Goal: Task Accomplishment & Management: Complete application form

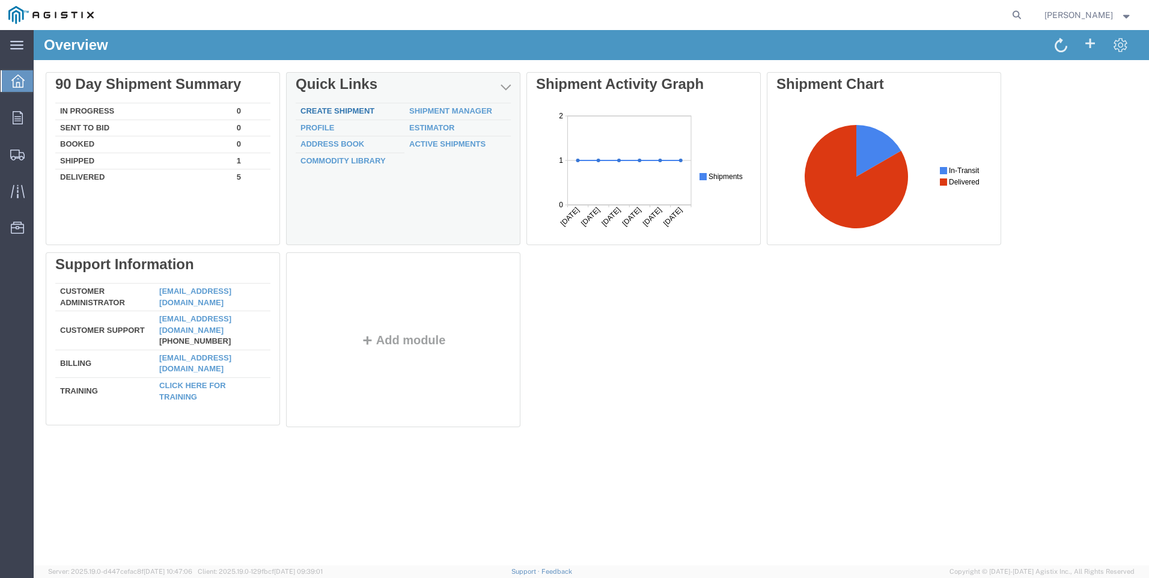
click at [322, 111] on link "Create Shipment" at bounding box center [337, 110] width 74 height 9
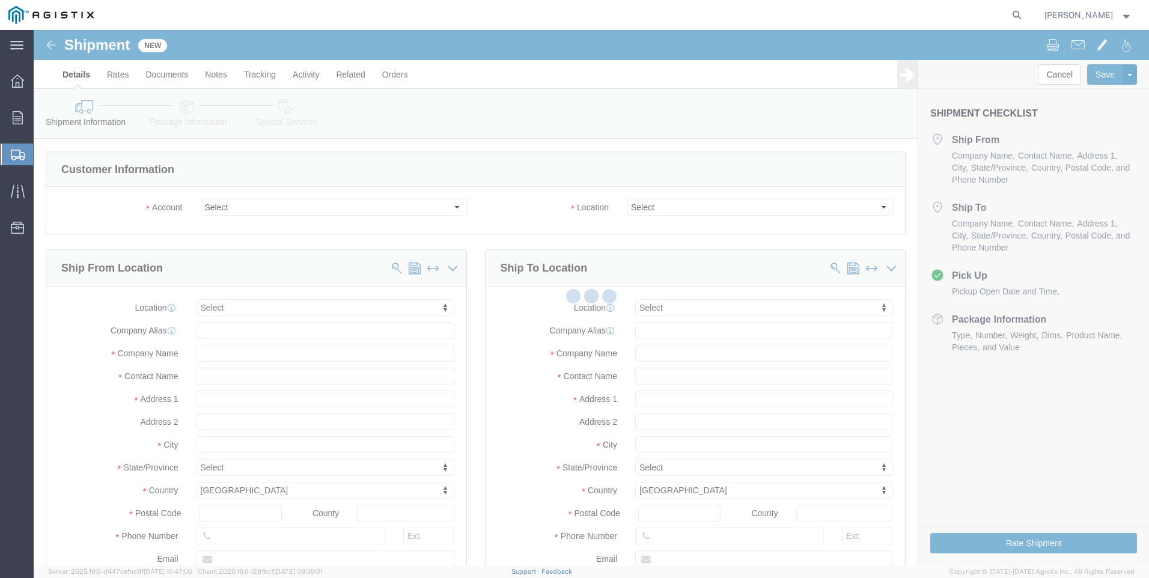
select select
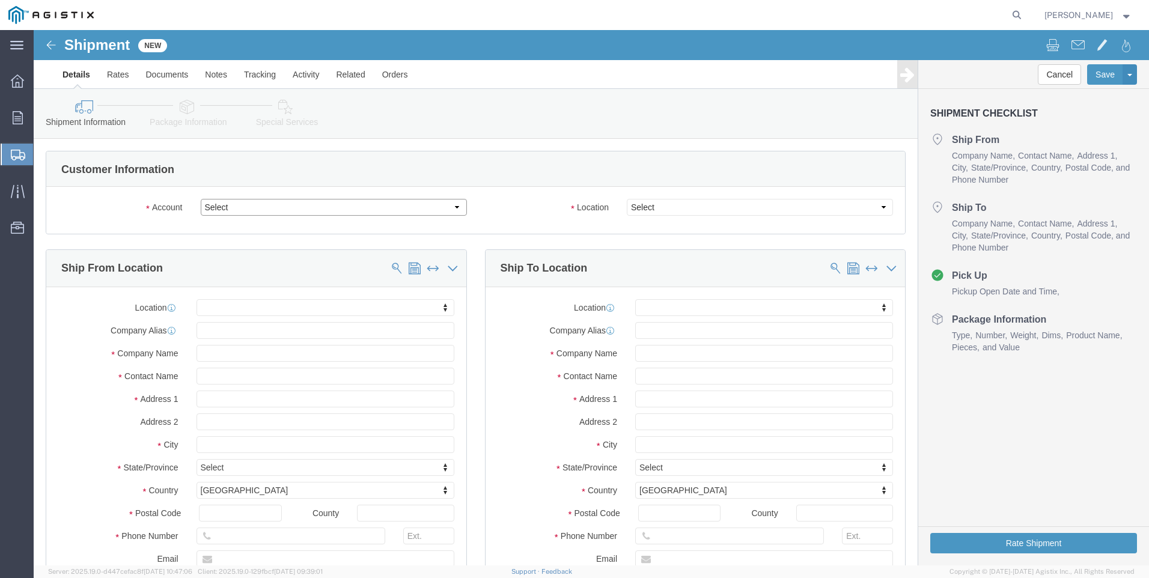
click select "Select PG&E ROMET LTD"
select select "9596"
click select "Select PG&E ROMET LTD"
select select "PURCHORD"
select select
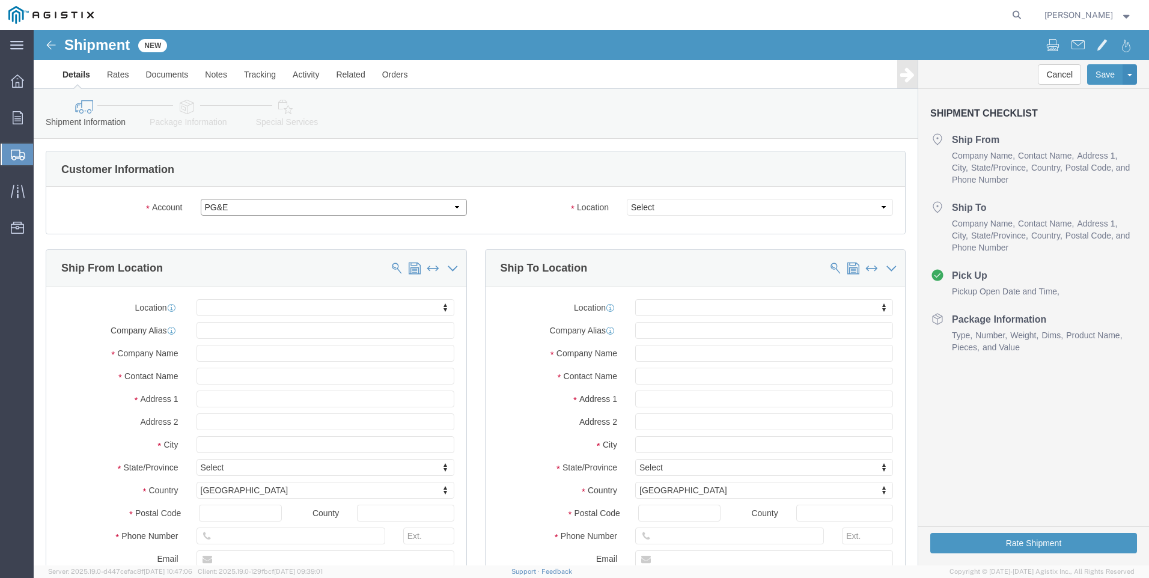
select select
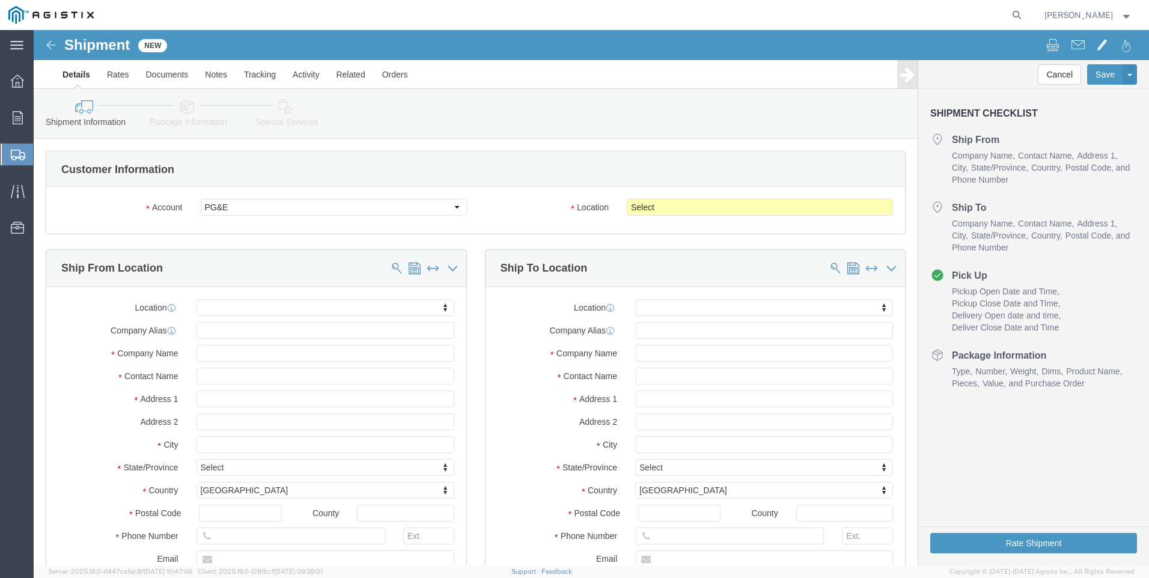
click div "Location Select All Others [GEOGRAPHIC_DATA] [GEOGRAPHIC_DATA] [GEOGRAPHIC_DATA…"
click select "Select All Others [GEOGRAPHIC_DATA] [GEOGRAPHIC_DATA] [GEOGRAPHIC_DATA] [GEOGRA…"
click label "Location"
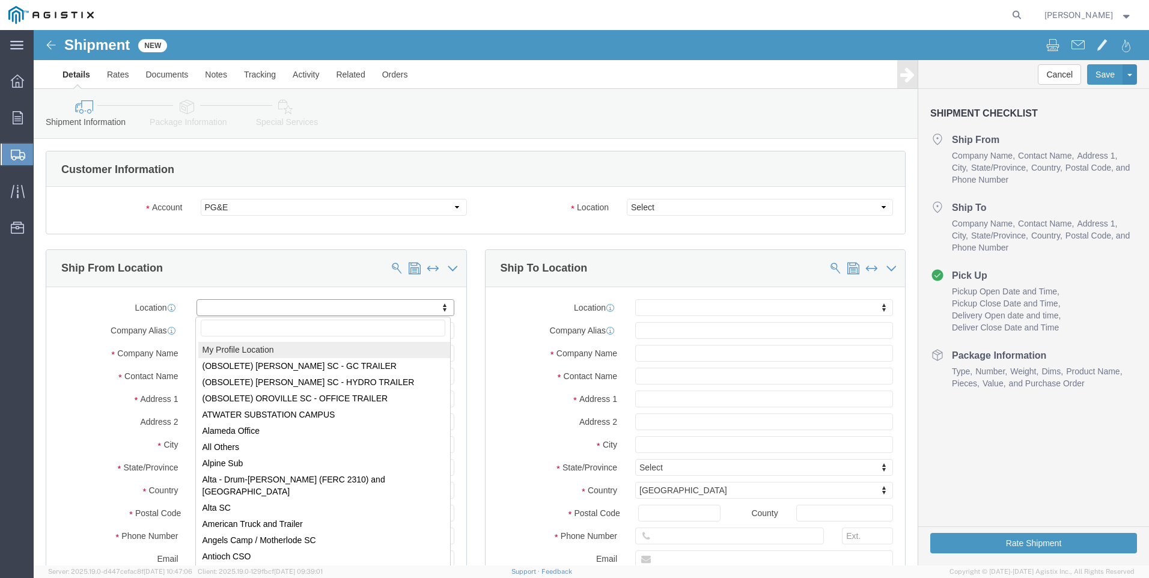
drag, startPoint x: 319, startPoint y: 269, endPoint x: 297, endPoint y: 275, distance: 22.4
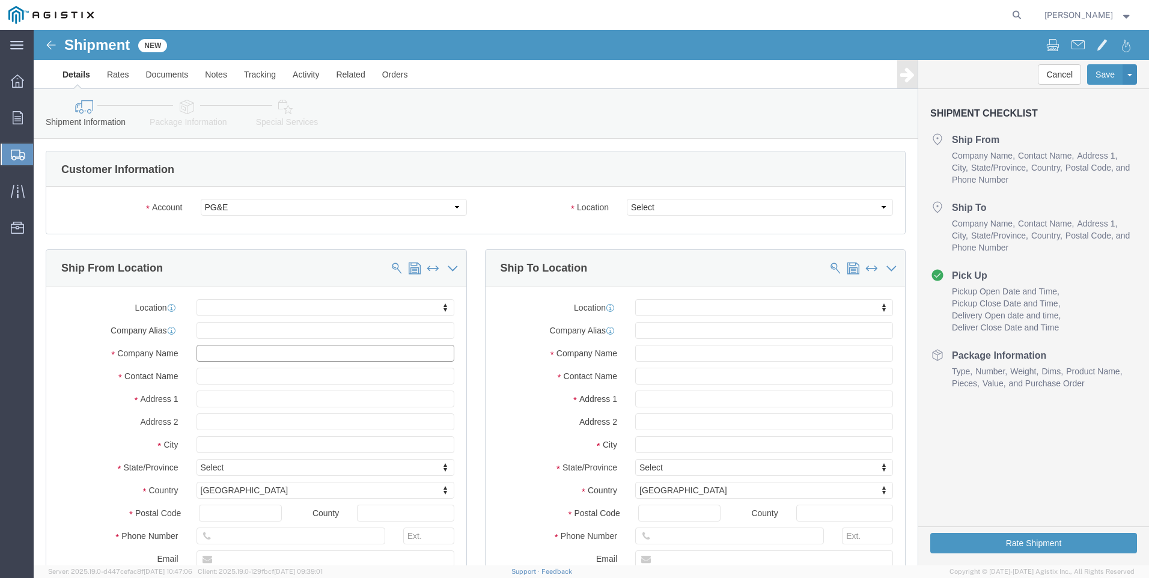
click input "text"
type input "ROMET LTD"
click input "text"
type input "[PERSON_NAME]"
click input "text"
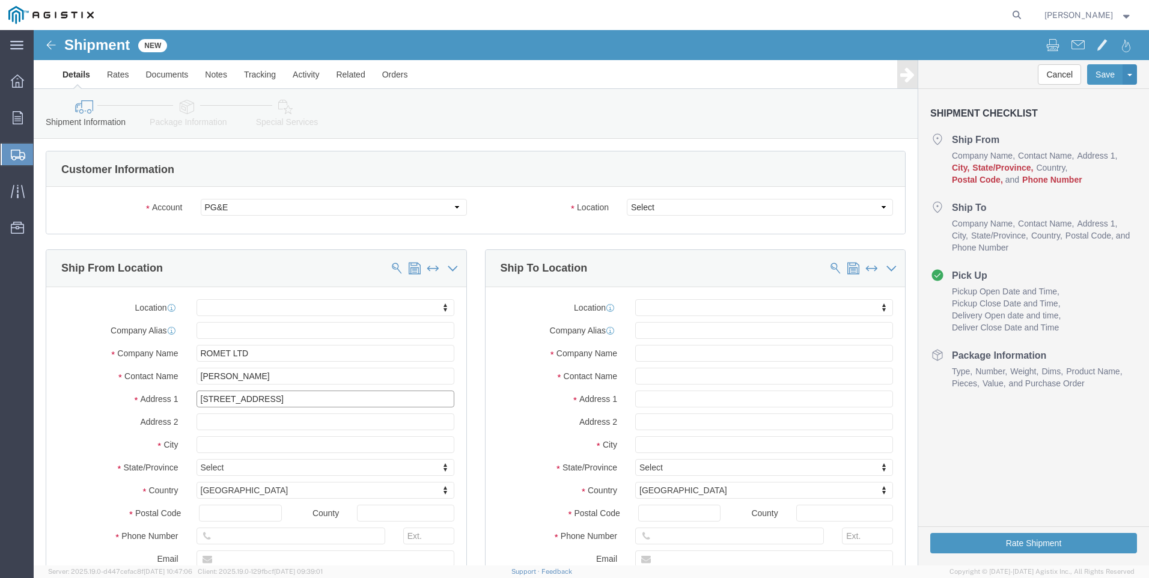
type input "[STREET_ADDRESS]"
select select
type input "[GEOGRAPHIC_DATA]"
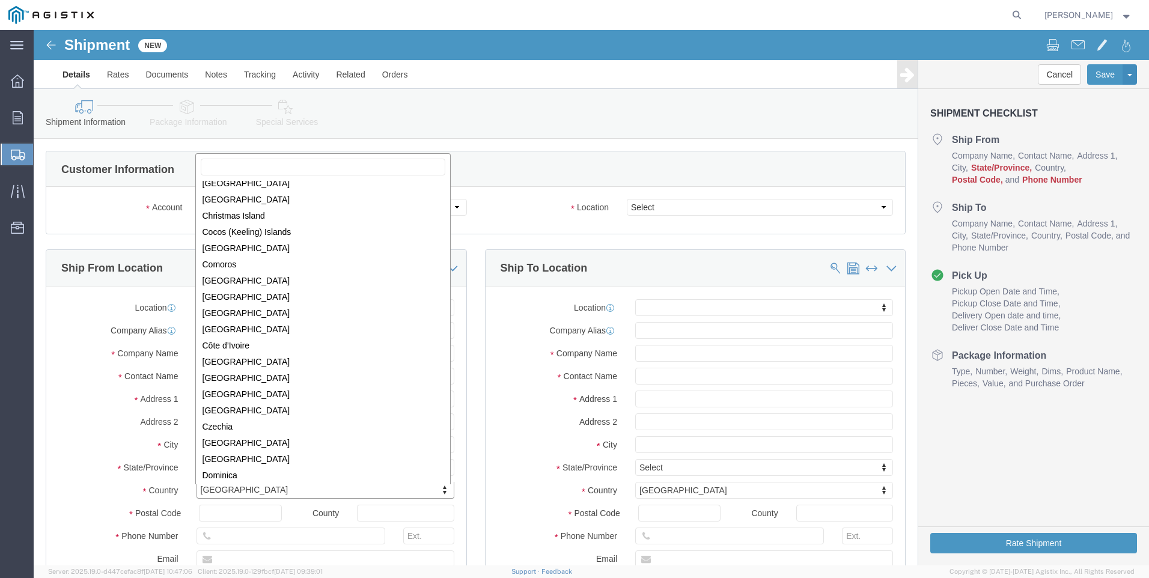
scroll to position [467, 0]
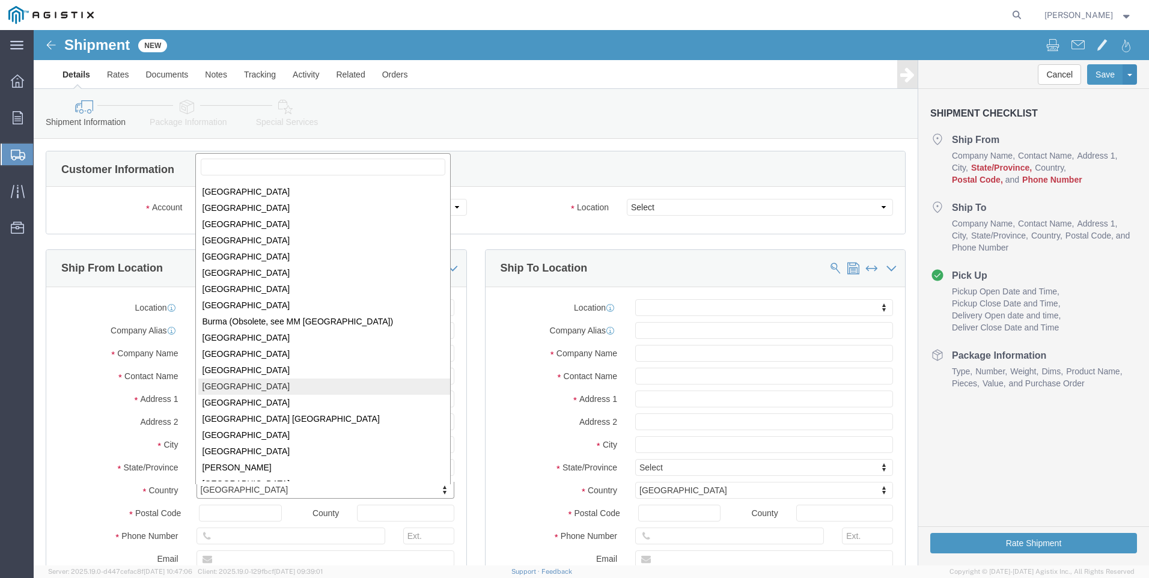
select select
select select "CA"
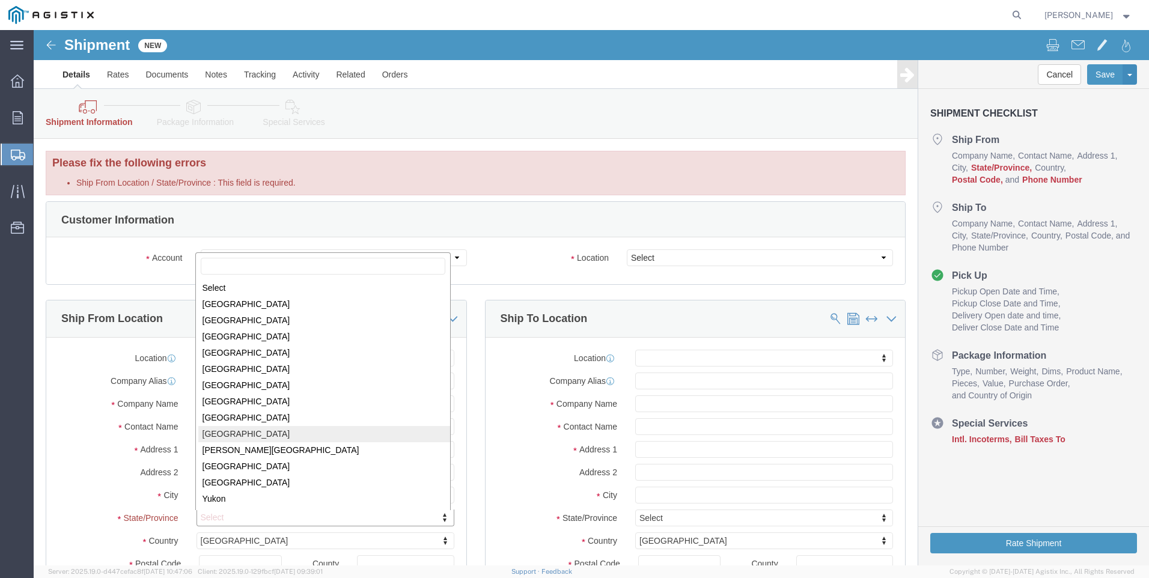
select select
select select "ON"
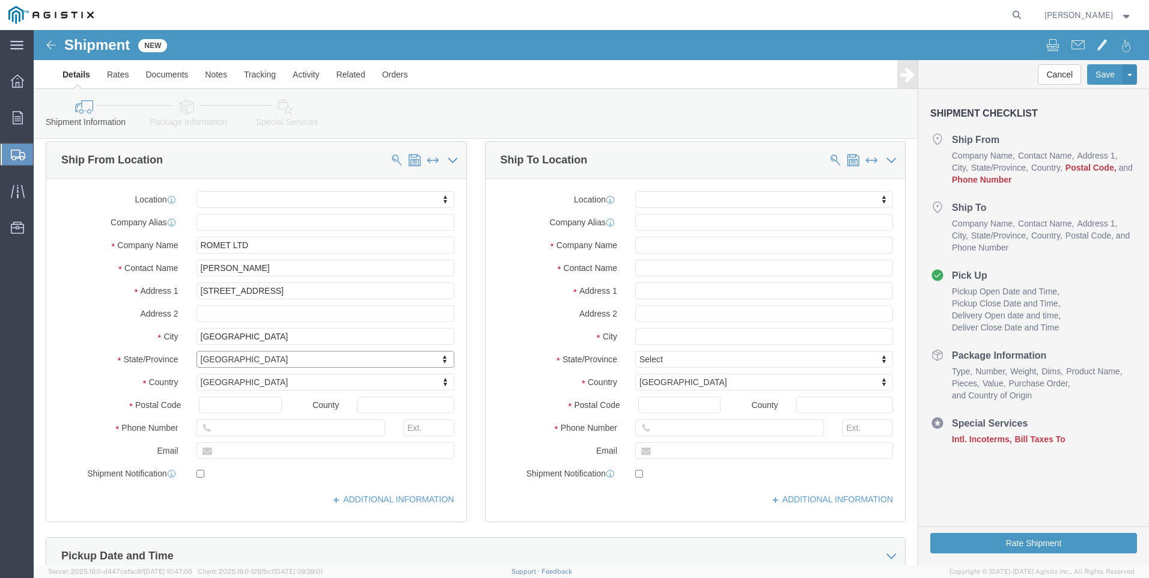
scroll to position [120, 0]
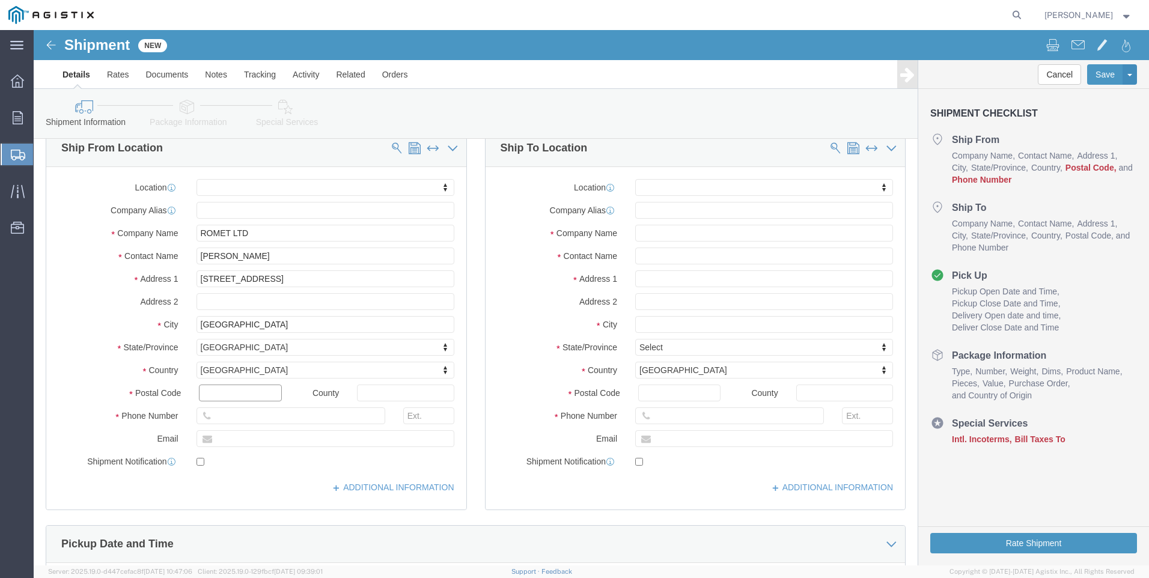
click input "text"
type input "L4W2S5"
select select
click input "text"
type input "9056241591"
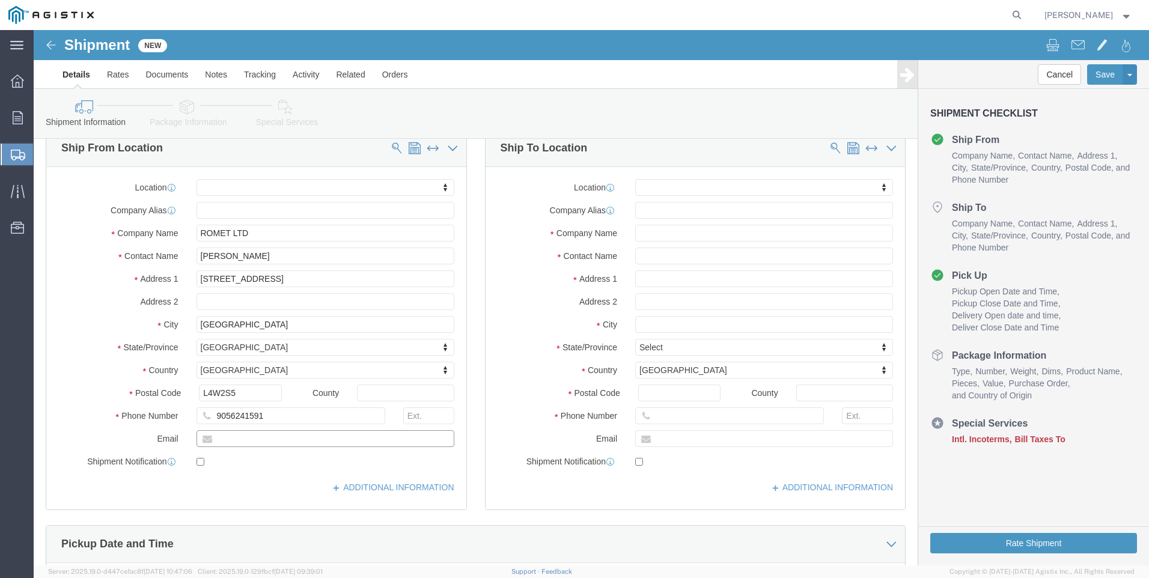
click input "text"
type input "[PERSON_NAME][EMAIL_ADDRESS][PERSON_NAME][DOMAIN_NAME]"
checkbox input "true"
click input "text"
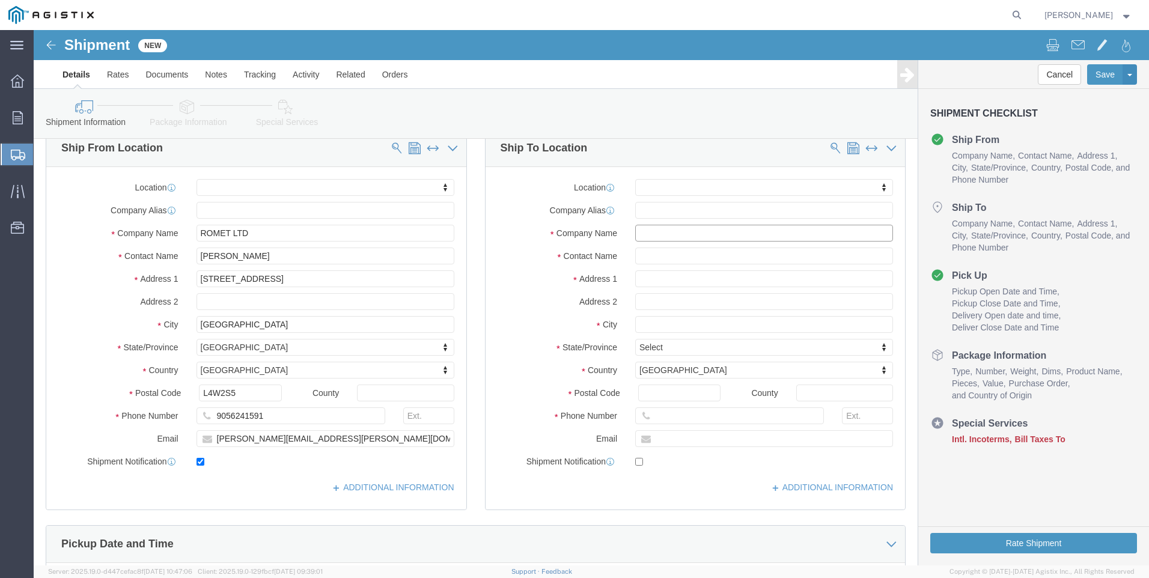
click input "text"
click input "PACIFIC"
type input "PACIFIC GAS & ELECTRIC CO"
click input "text"
type input "METER SHOP"
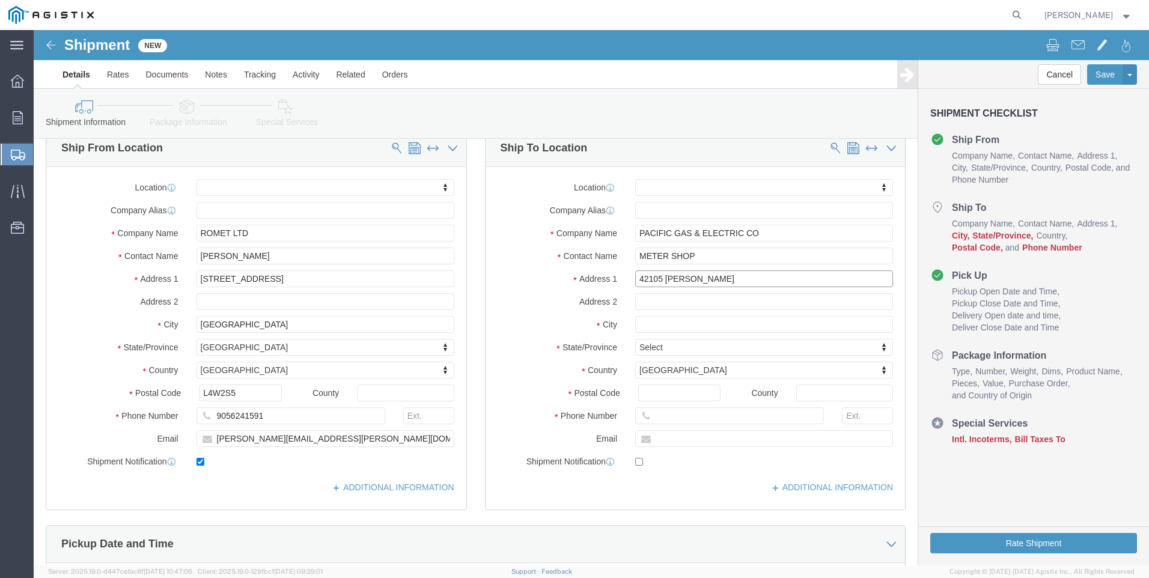
type input "42105 [PERSON_NAME]"
select select
type input "ROAD"
click input "42105 [PERSON_NAME]"
type input "[STREET_ADDRESS][PERSON_NAME]"
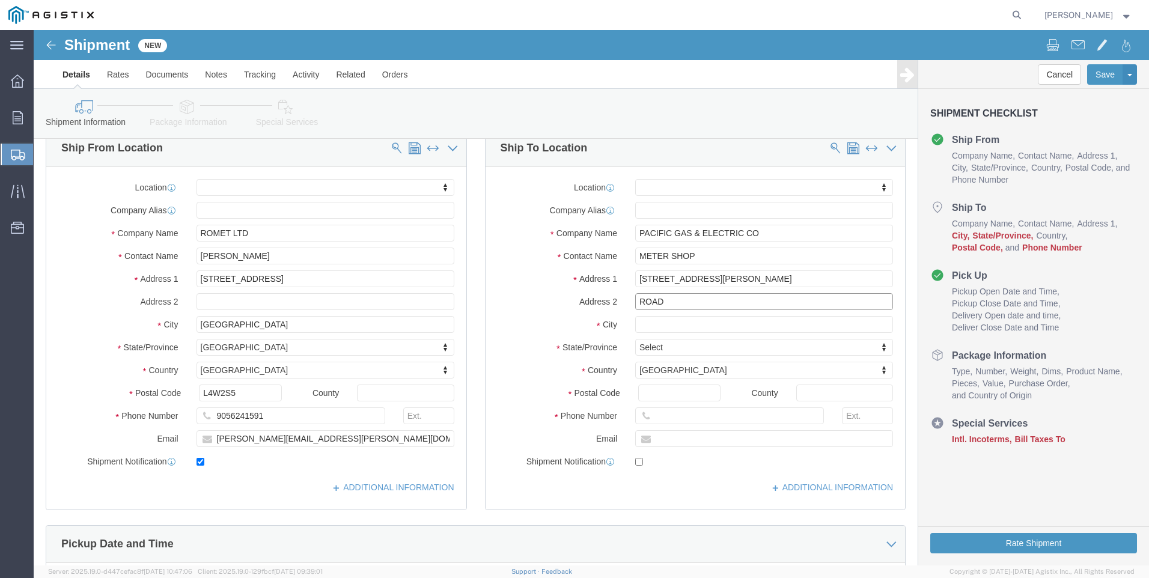
select select
click input "text"
type input "FR"
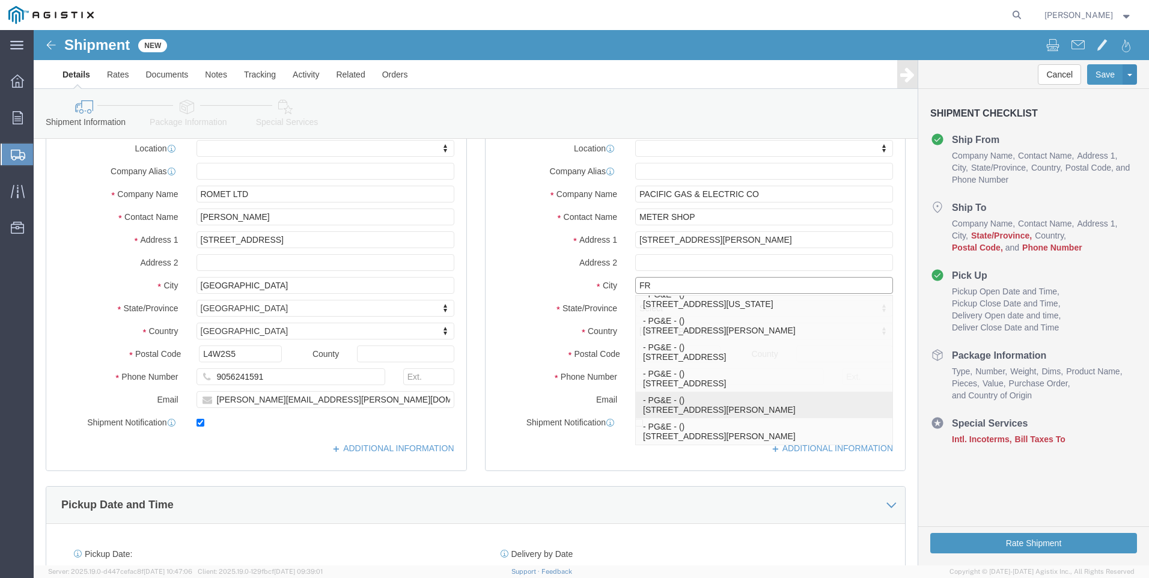
scroll to position [180, 0]
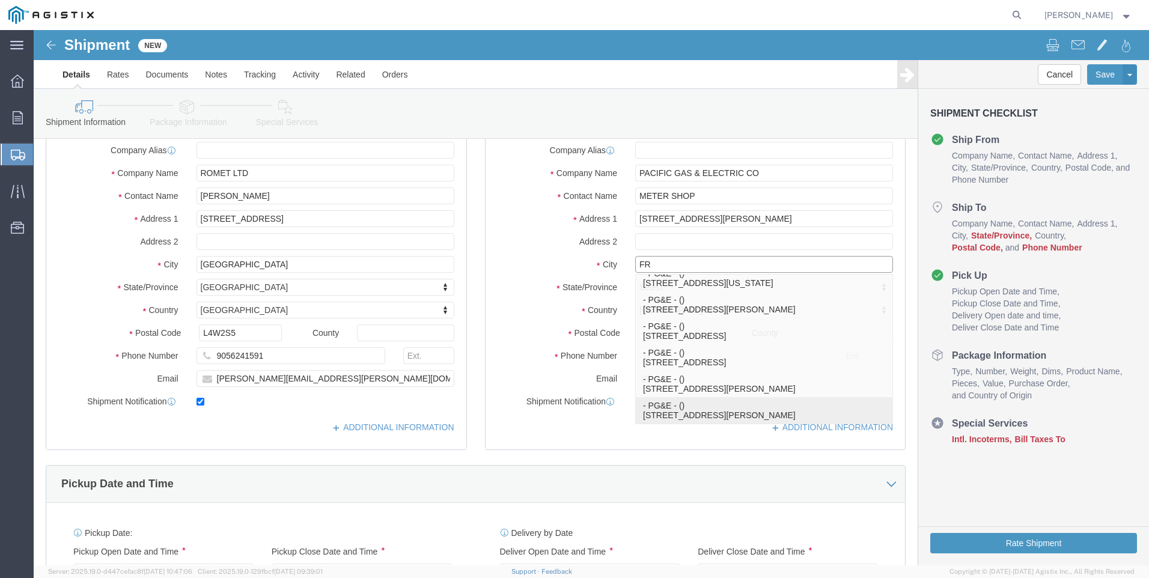
click p "- PG&E - () [STREET_ADDRESS][PERSON_NAME]"
select select
type input "PG&E"
type input "[STREET_ADDRESS][PERSON_NAME]"
type input "Fremont"
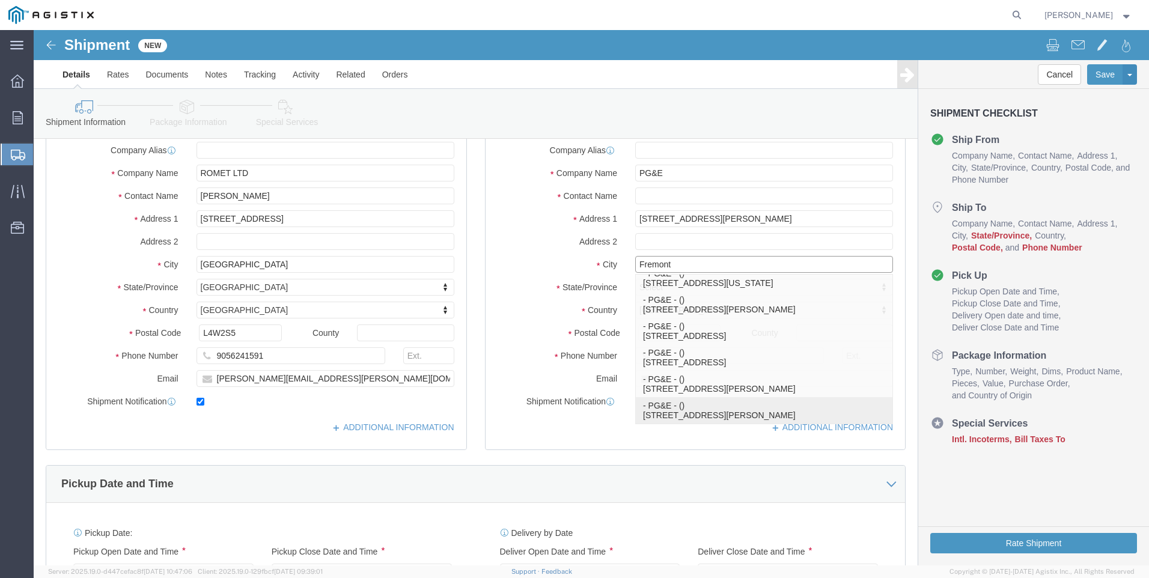
type input "94538-3129"
select select "CA"
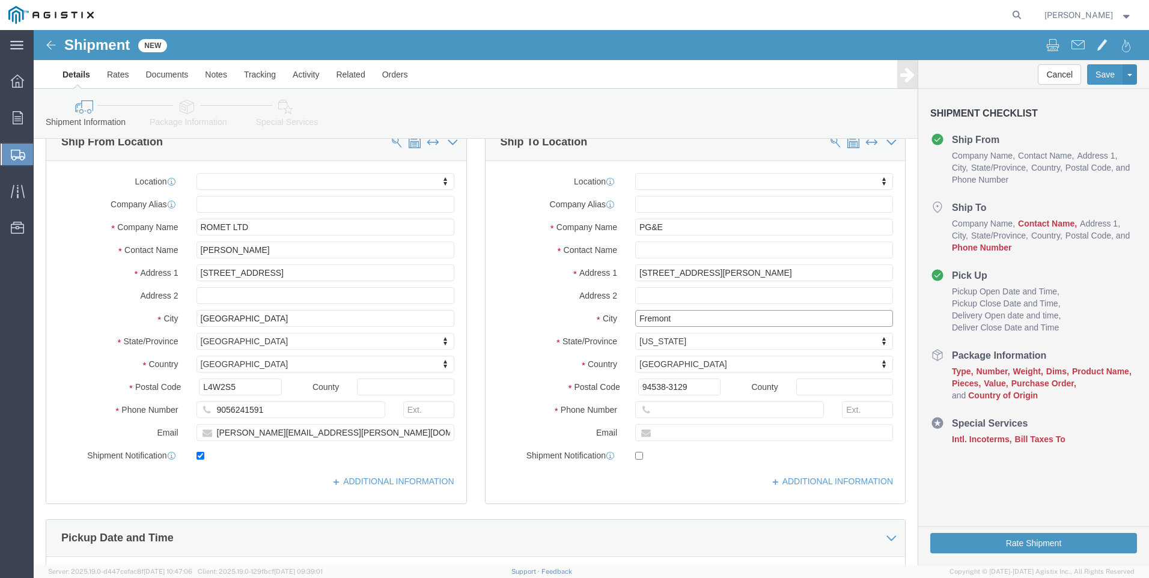
scroll to position [60, 0]
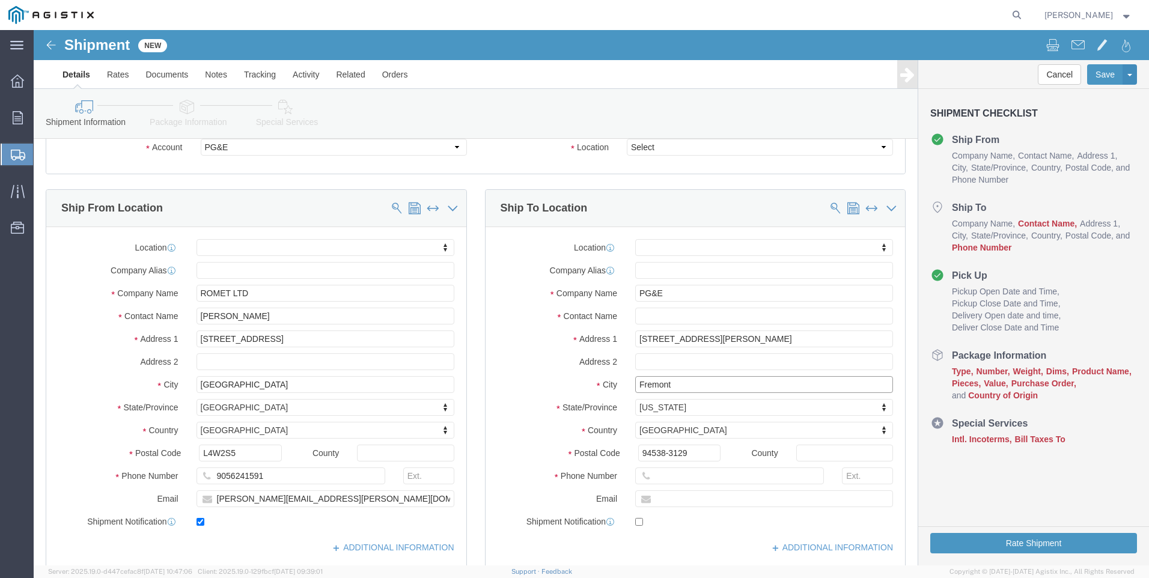
type input "Fremont"
select select
click input "text"
type input "METER SHOP"
click input "text"
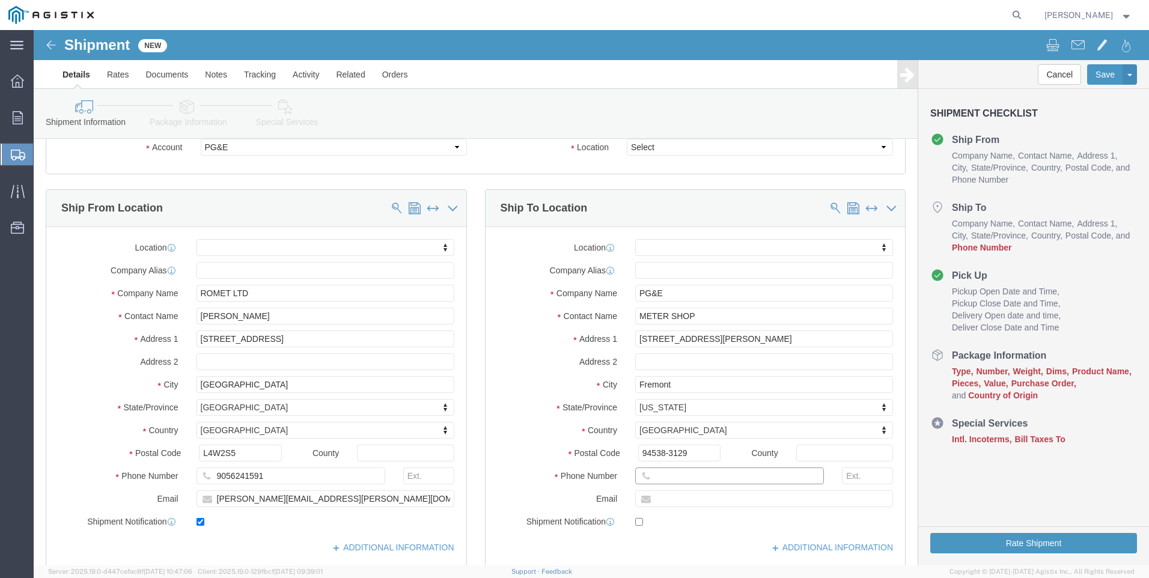
click input "text"
paste input "[PHONE_NUMBER]"
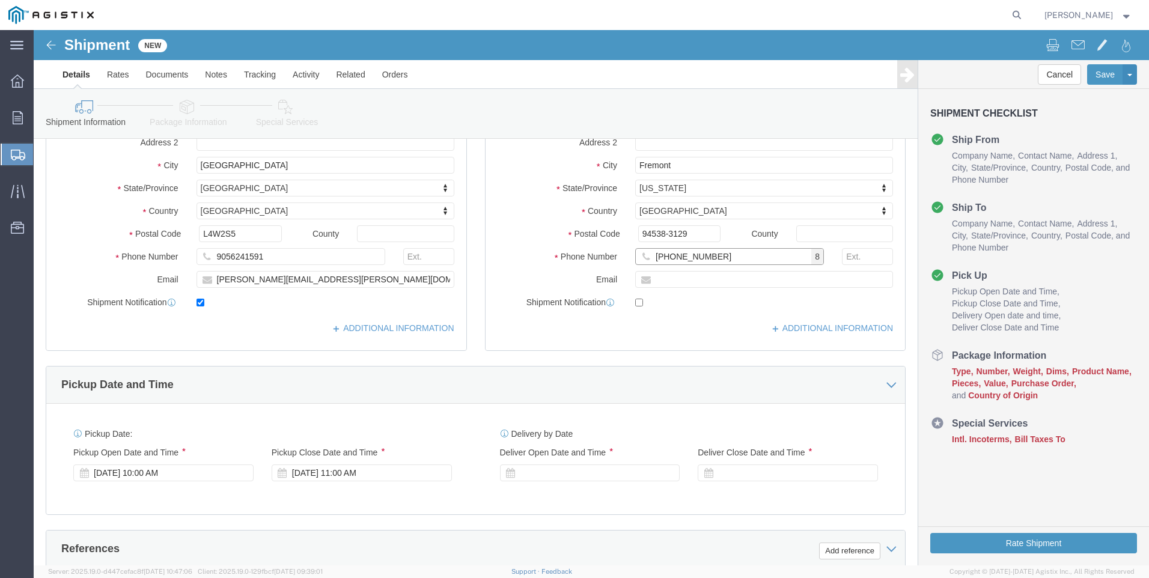
scroll to position [300, 0]
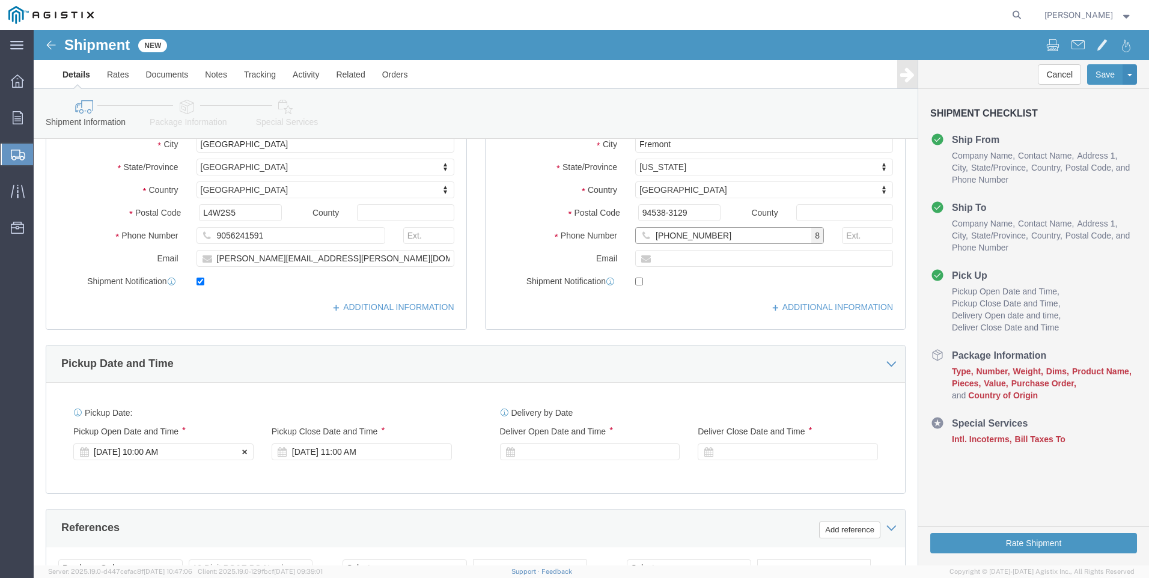
type input "[PHONE_NUMBER]"
click div "[DATE] 10:00 AM"
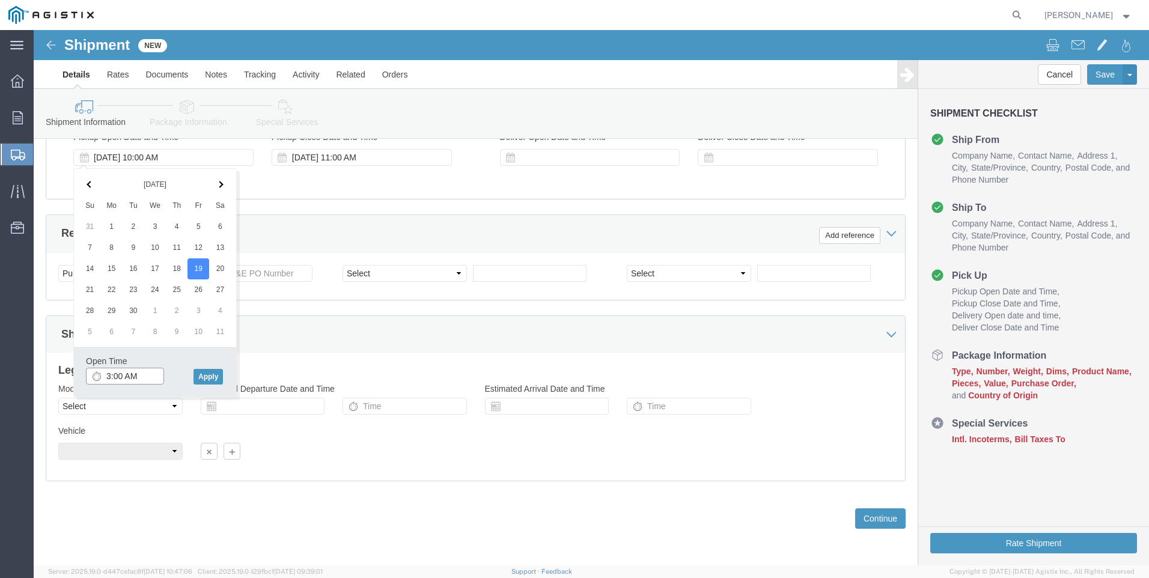
click input "3:00 AM"
type input "3:00 PM"
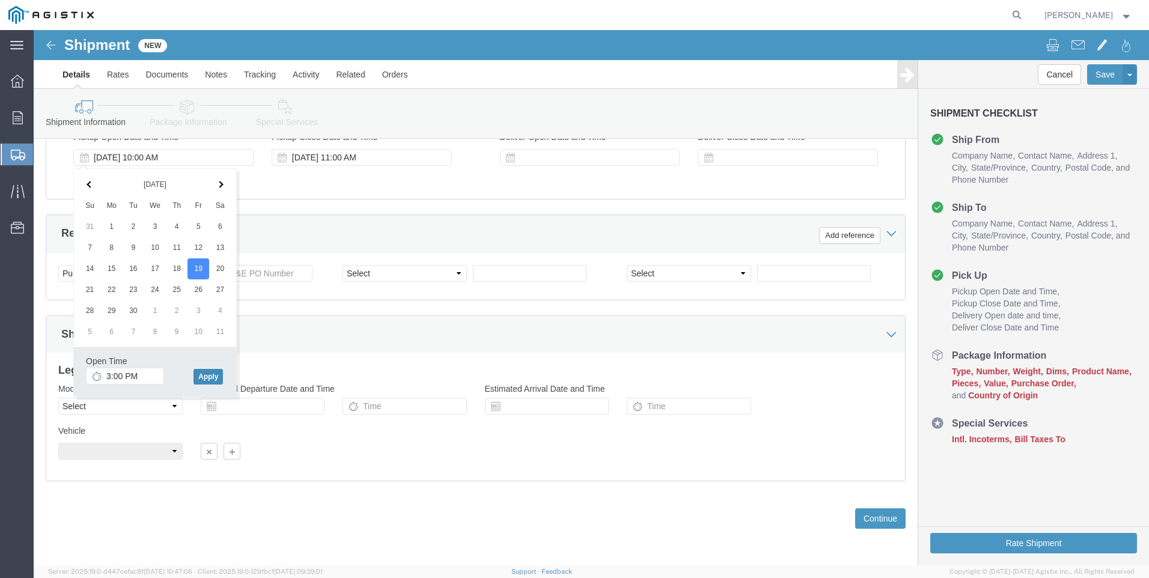
click button "Apply"
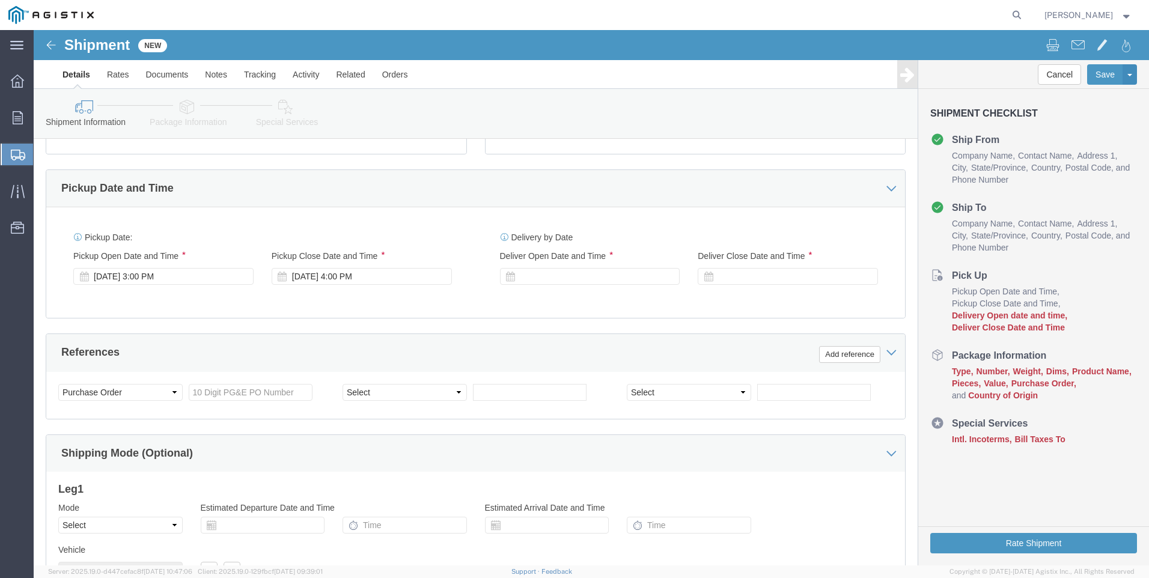
scroll to position [475, 0]
click div "[DATE] 4:00 PM"
type input "6:00 PM"
click button "Apply"
click div
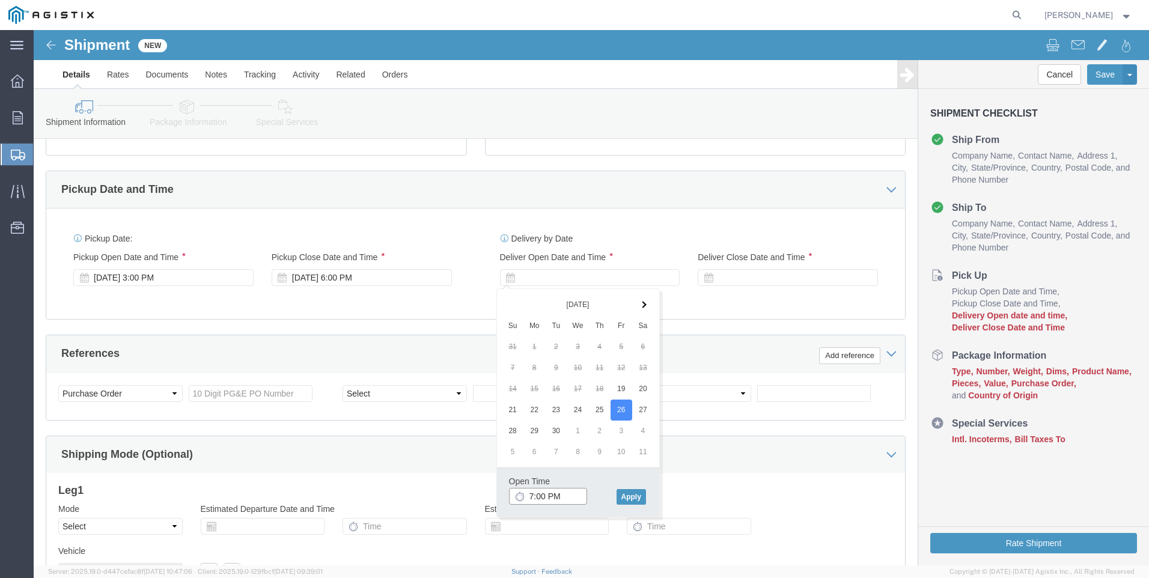
click input "7:00 PM"
type input "12:00 PM"
click button "Apply"
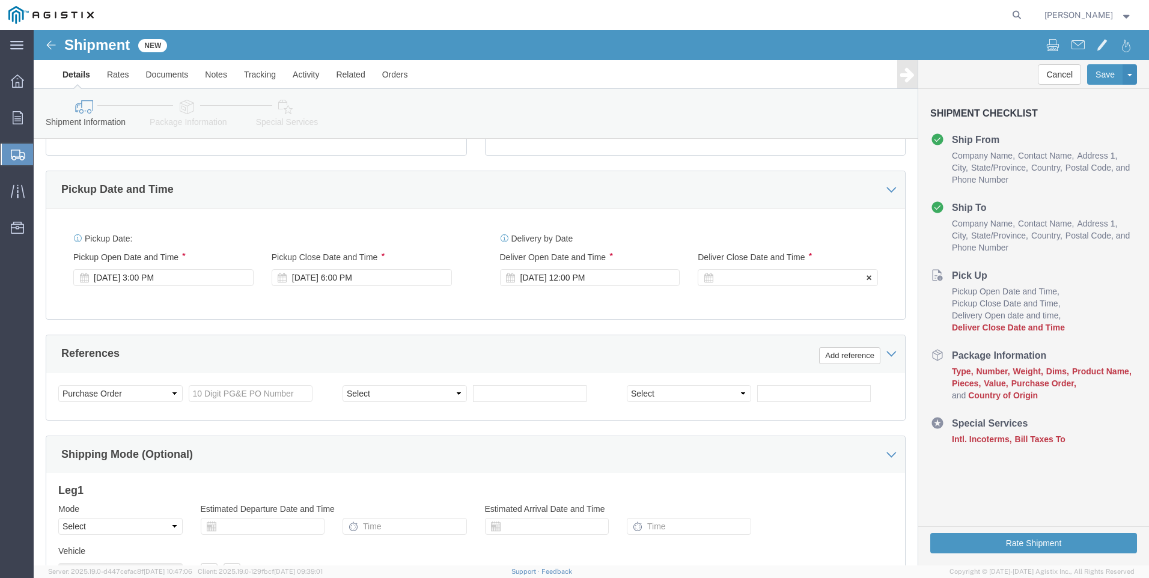
click div
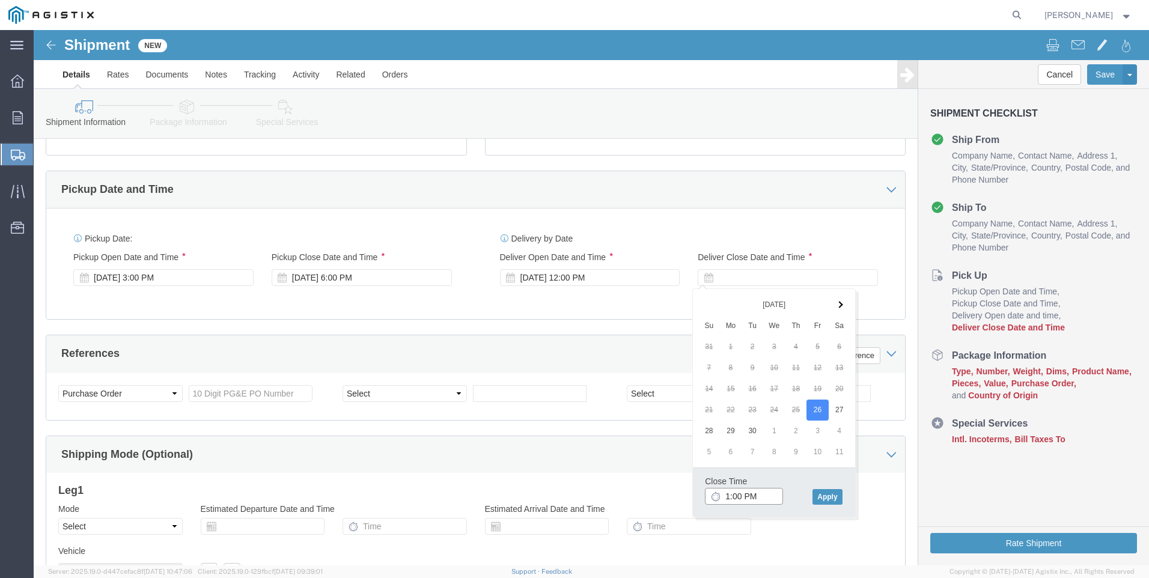
type input "3:00 PM"
click button "Apply"
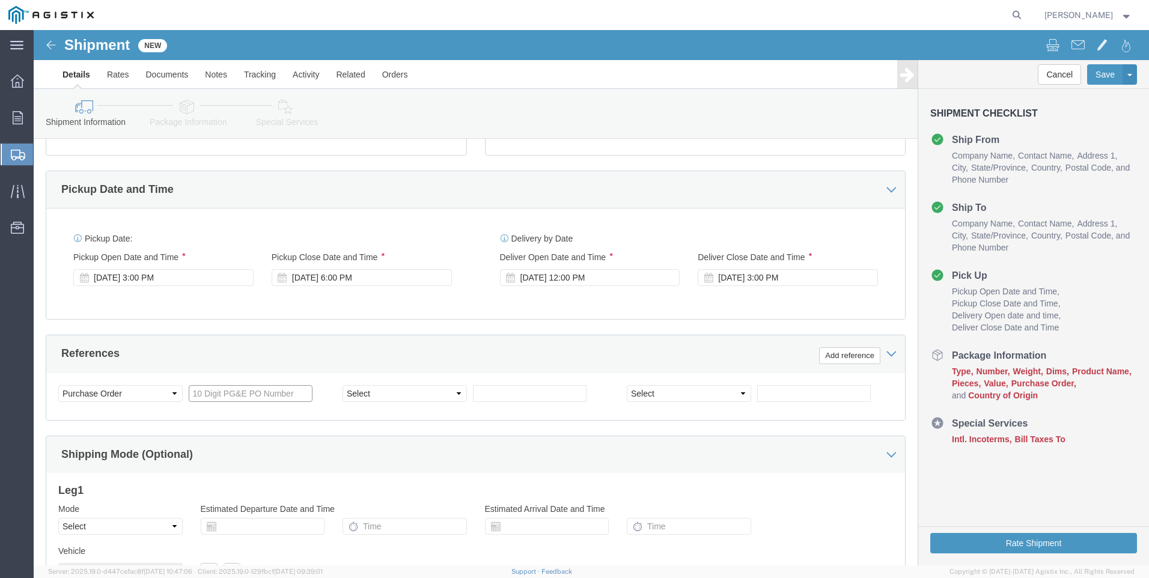
click input "text"
type input "3501345655"
click select "Select Account Type Activity ID Airline Appointment Number ASN Batch Request # …"
select select "SALEORDR"
click select "Select Account Type Activity ID Airline Appointment Number ASN Batch Request # …"
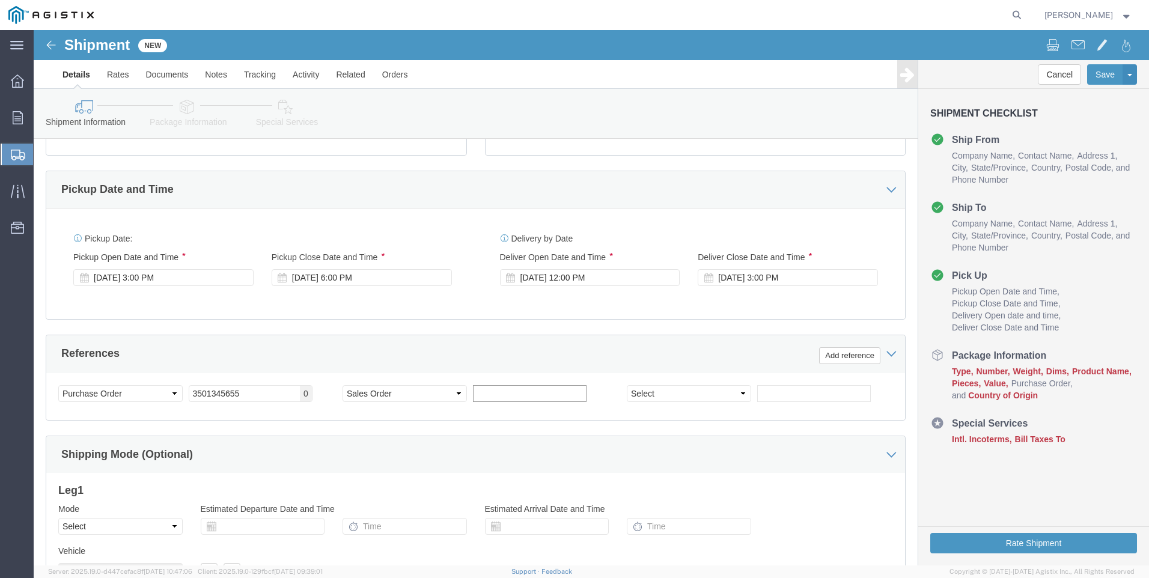
click input "text"
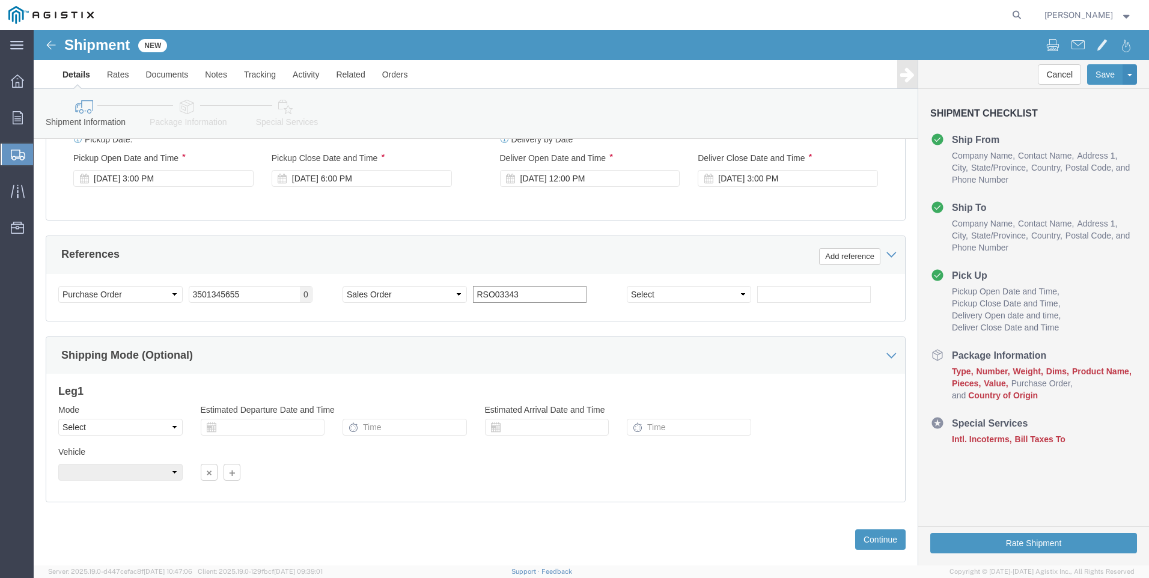
scroll to position [595, 0]
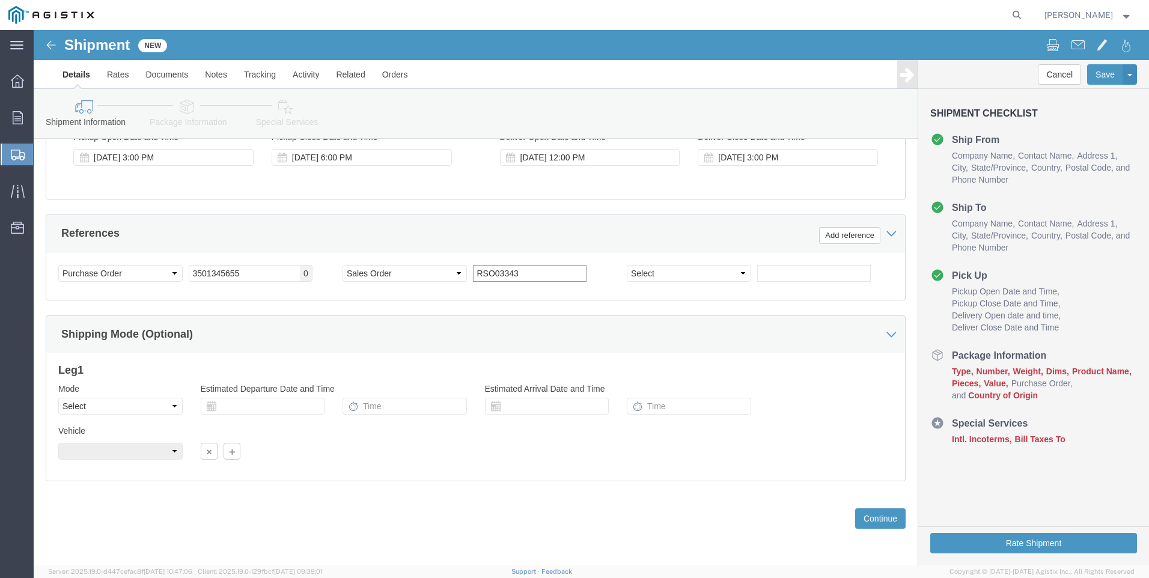
type input "RSO03343"
click select "Select Air Less than Truckload Multi-Leg Ocean Freight Rail Small Parcel Truckl…"
select select "LTL"
click select "Select Air Less than Truckload Multi-Leg Ocean Freight Rail Small Parcel Truckl…"
click select "Select Straight Truck"
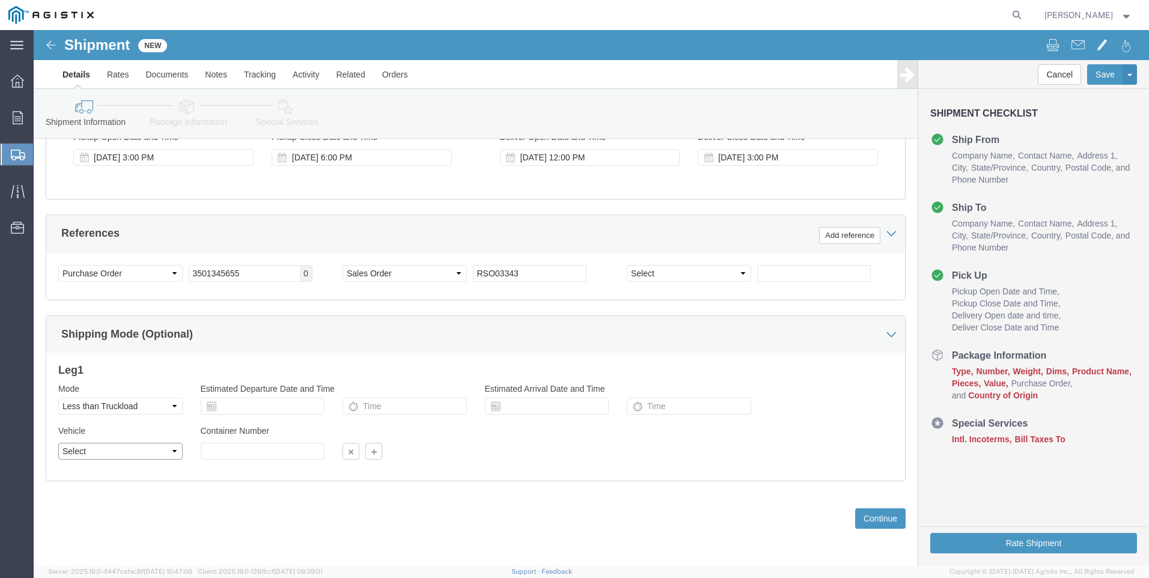
click select "Select Straight Truck"
select select "STTR"
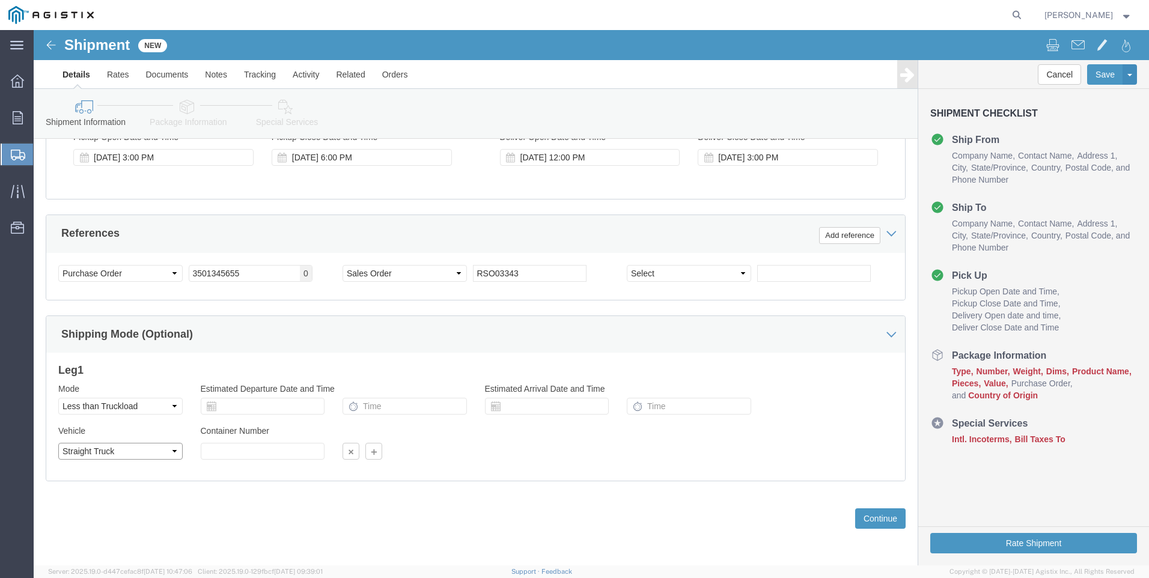
click select "Select Straight Truck"
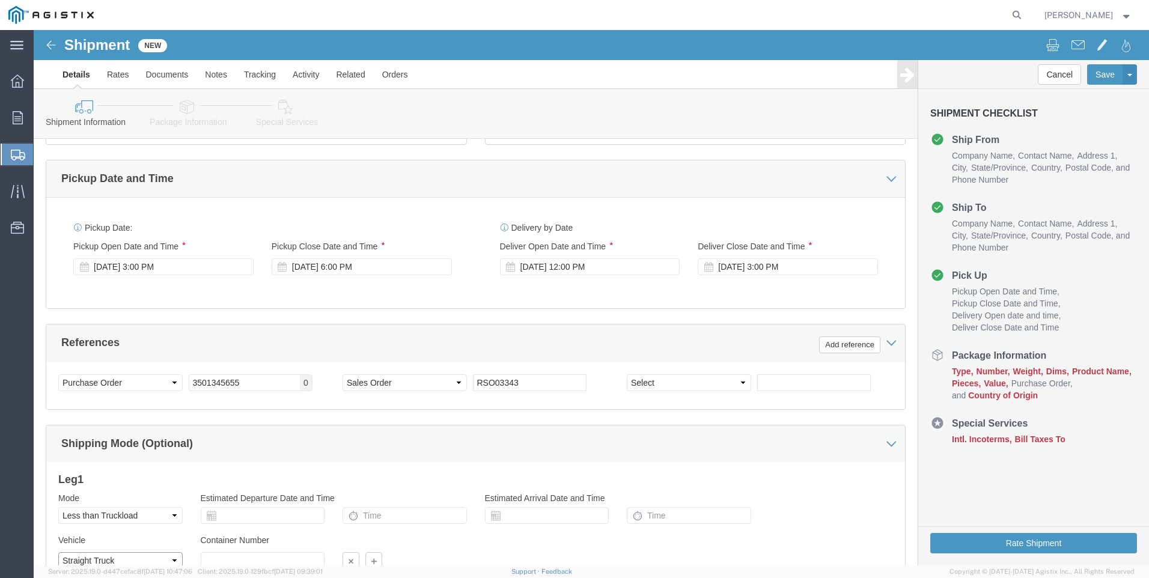
scroll to position [475, 0]
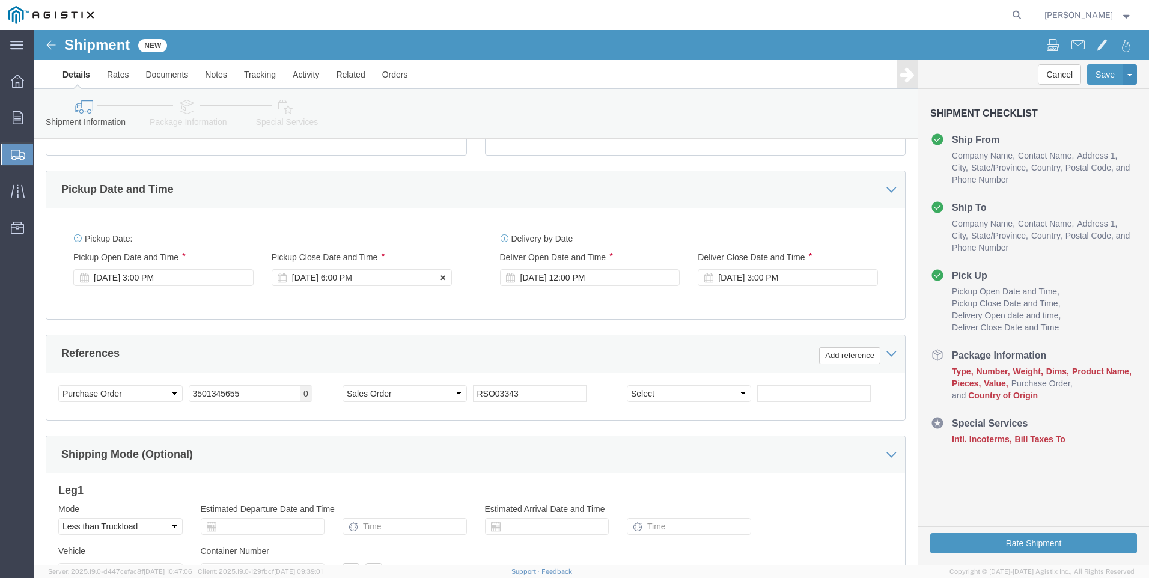
click div "[DATE] 6:00 PM"
type input "5:00 PM"
click button "Apply"
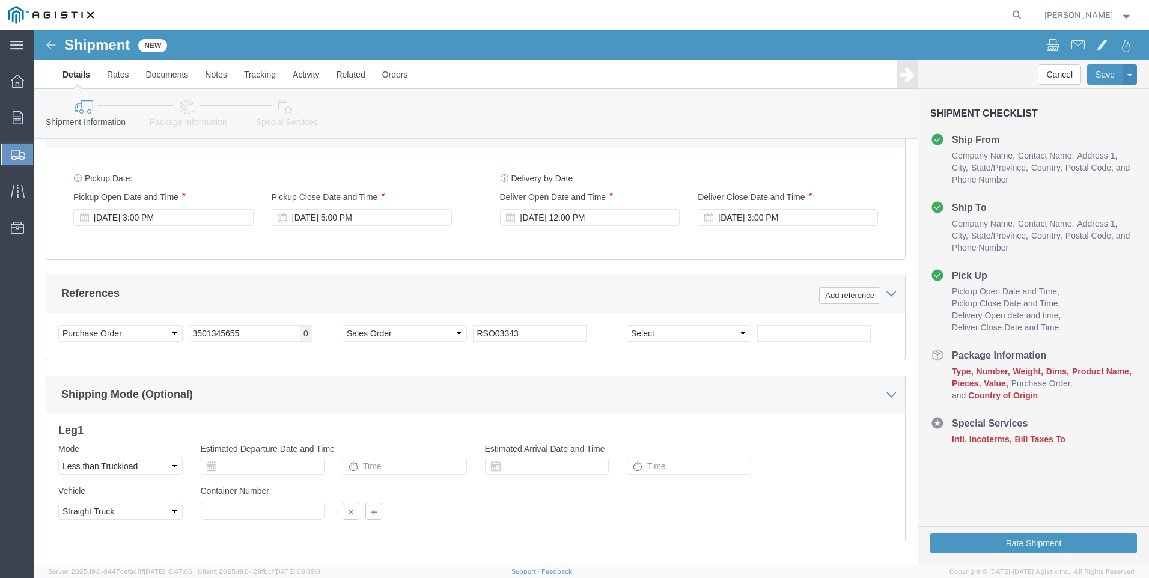
scroll to position [595, 0]
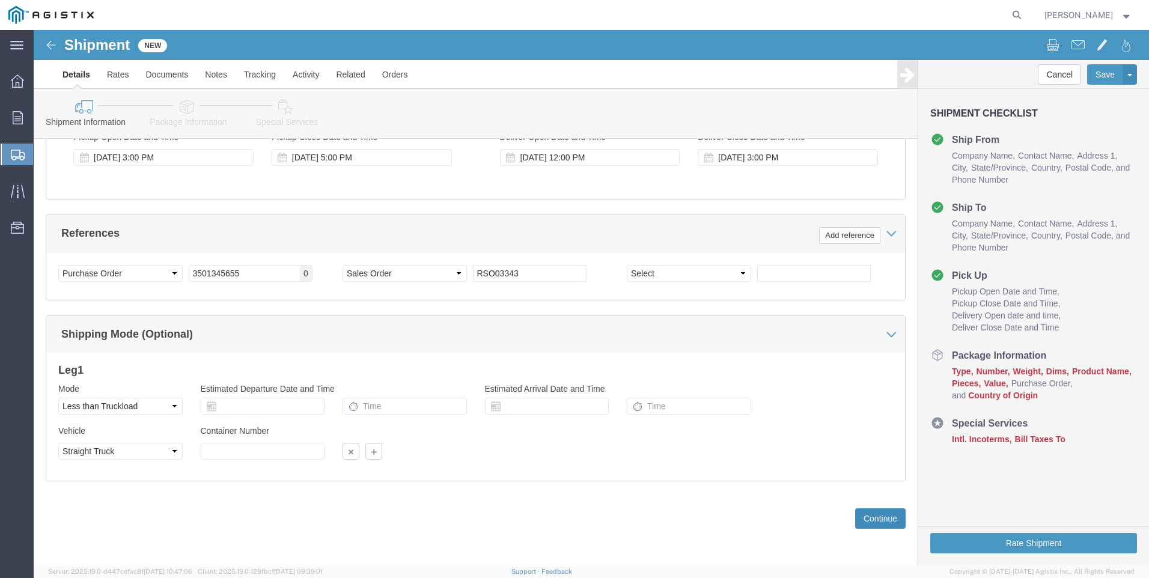
click button "Continue"
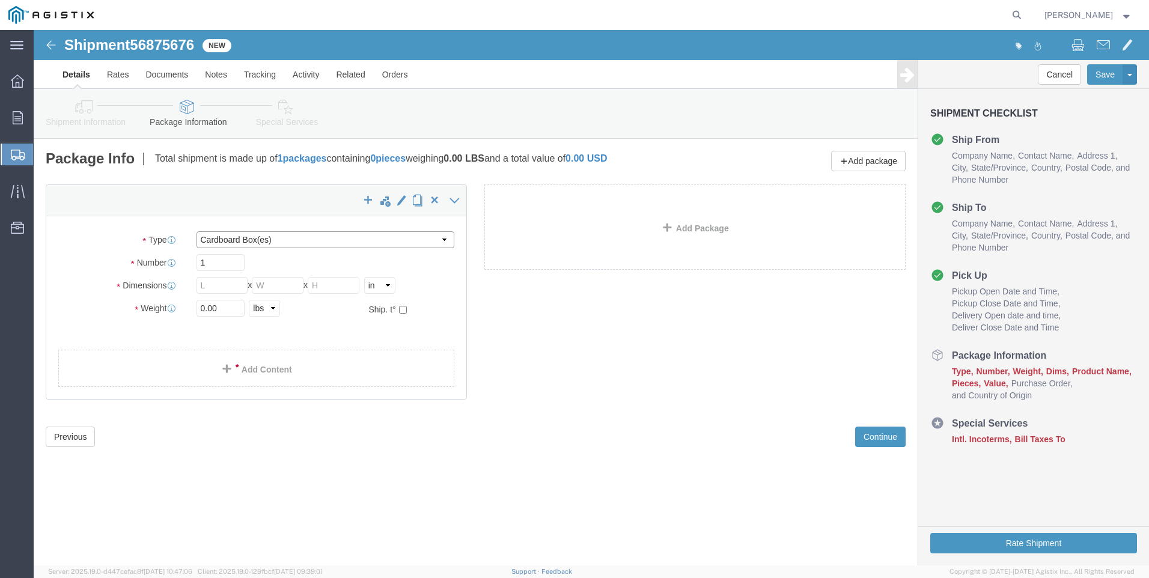
click select "Select Bulk Bundle(s) Cardboard Box(es) Carton(s) Crate(s) Drum(s) (Fiberboard)…"
select select "PSNS"
click select "Select Bulk Bundle(s) Cardboard Box(es) Carton(s) Crate(s) Drum(s) (Fiberboard)…"
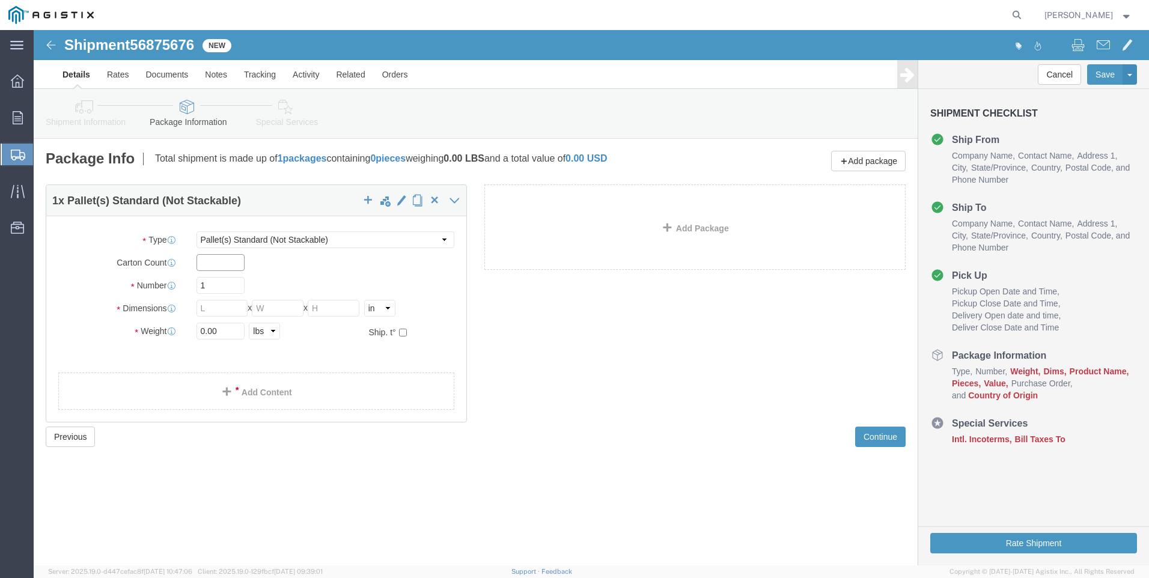
click input "text"
type input "2"
click input "text"
type input "24"
type input "40"
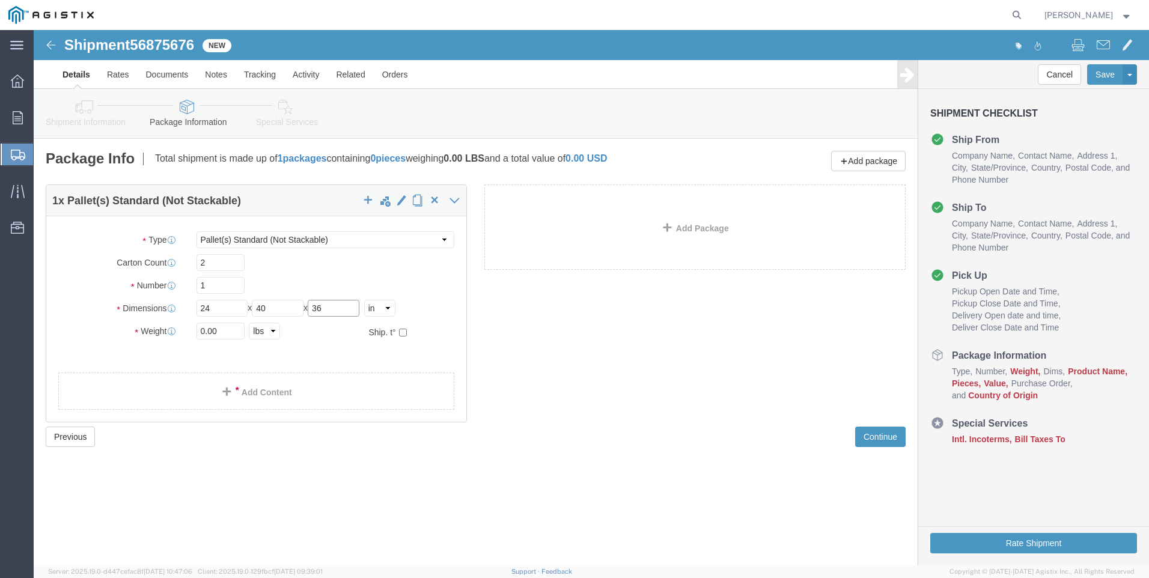
type input "36"
type input "92"
click span
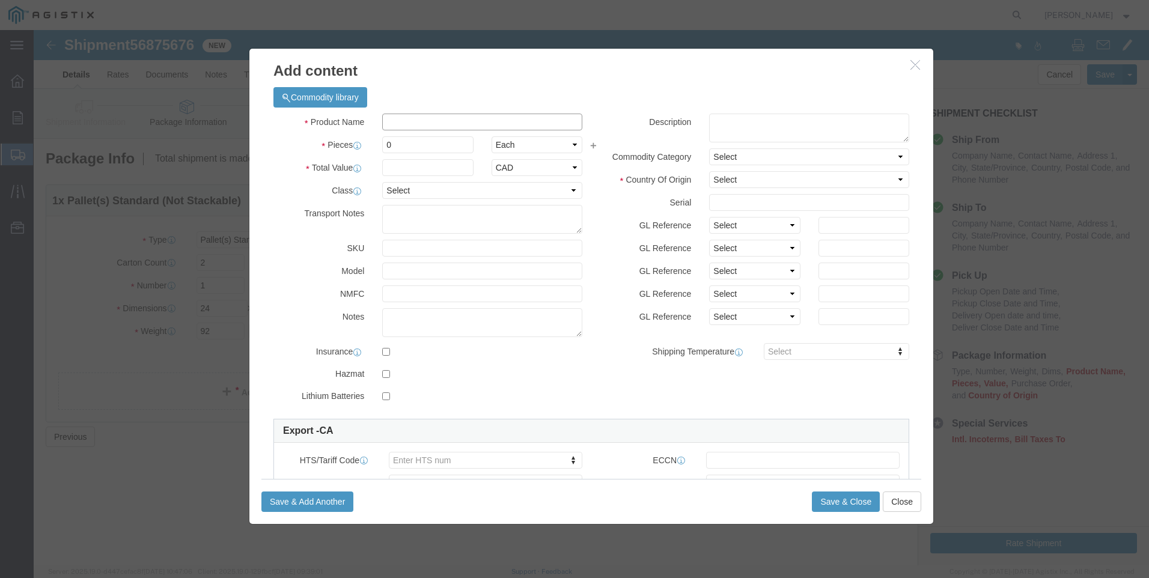
click input "text"
click textarea
type textarea "SC METERS"
click input "text"
type input "RMT5000 SC METER"
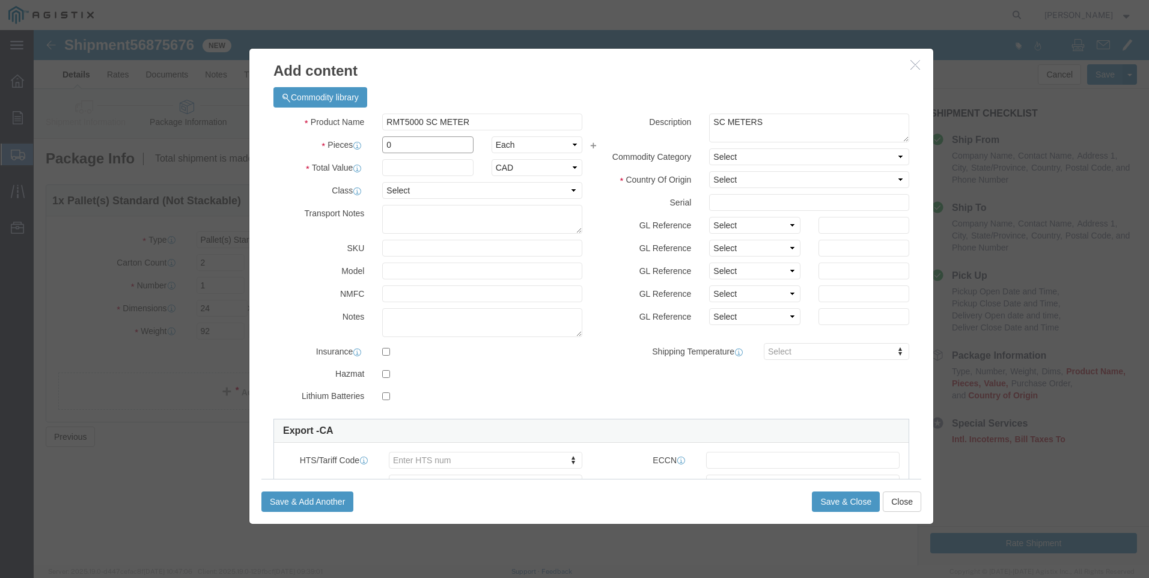
click input "0"
type input "2"
click select "Select Bag Barrels 100Board Feet Bottle Box Blister Pack Carats Can Capsule Car…"
click input "text"
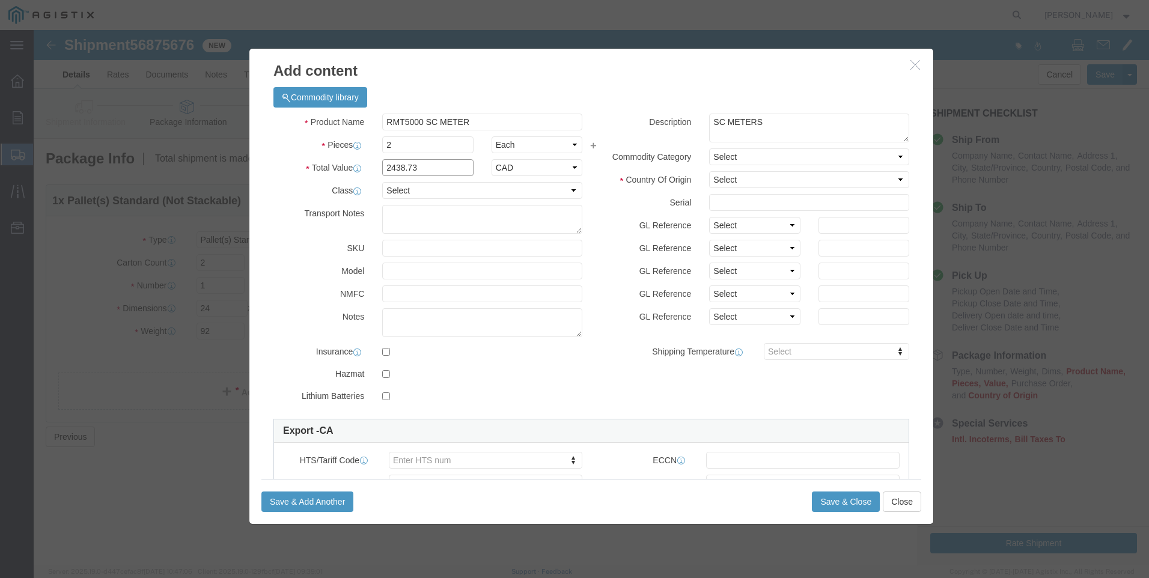
type input "2438.73"
click select "Select ADP AED AFN ALL AMD AOA ARS ATS AUD AWG AZN BAM BBD BDT BGL BGN BHD BIF …"
select select "USD"
click select "Select ADP AED AFN ALL AMD AOA ARS ATS AUD AWG AZN BAM BBD BDT BGL BGN BHD BIF …"
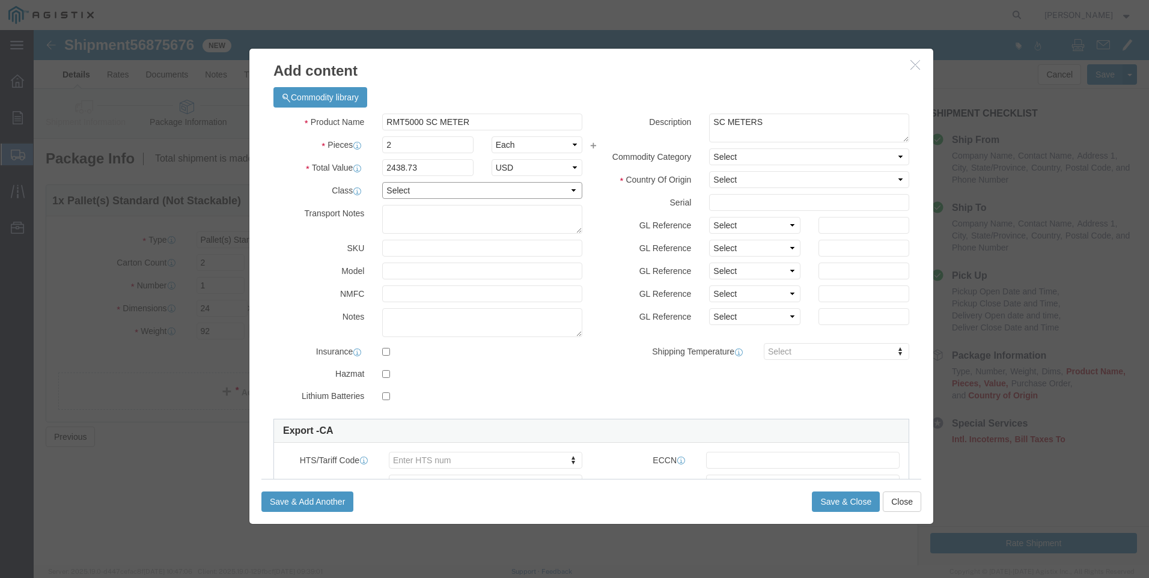
click select "Select 50 55 60 65 70 85 92.5 100 125 175 250 300 400"
select select "92.5"
click select "Select 50 55 60 65 70 85 92.5 100 125 175 250 300 400"
click textarea
type textarea "DO NOT STACK"
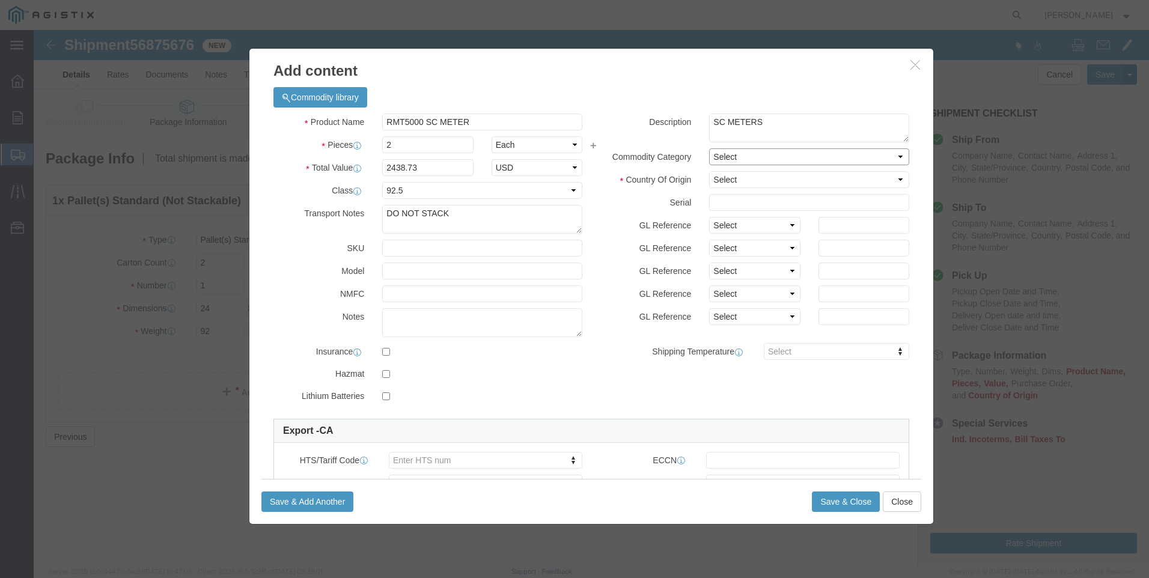
click select "Select"
click select "Select [GEOGRAPHIC_DATA] [GEOGRAPHIC_DATA] [GEOGRAPHIC_DATA] [GEOGRAPHIC_DATA] …"
select select "CA"
click select "Select [GEOGRAPHIC_DATA] [GEOGRAPHIC_DATA] [GEOGRAPHIC_DATA] [GEOGRAPHIC_DATA] …"
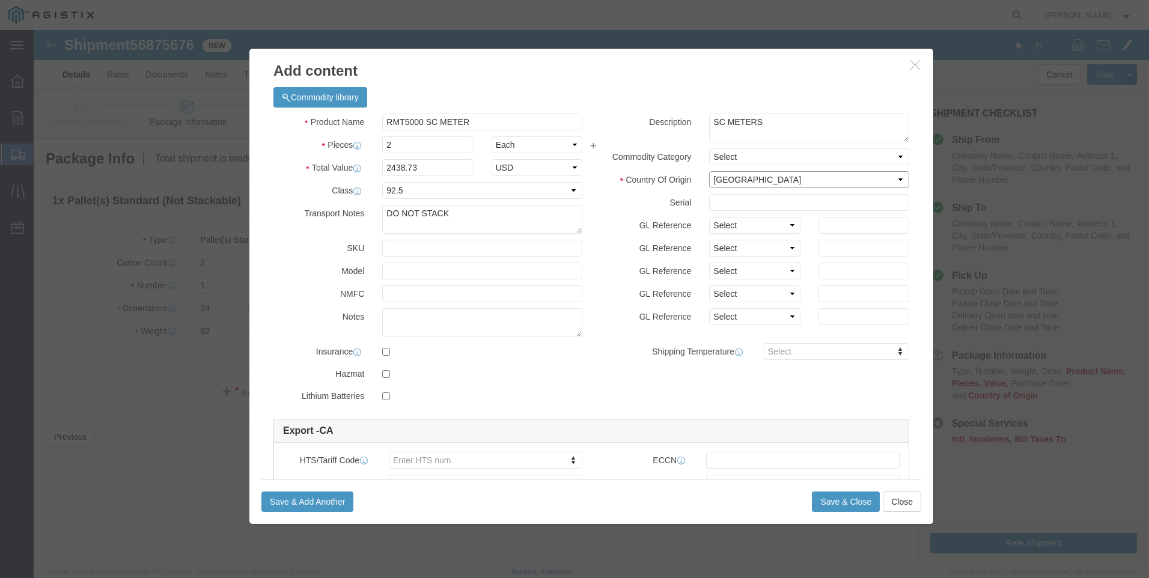
scroll to position [60, 0]
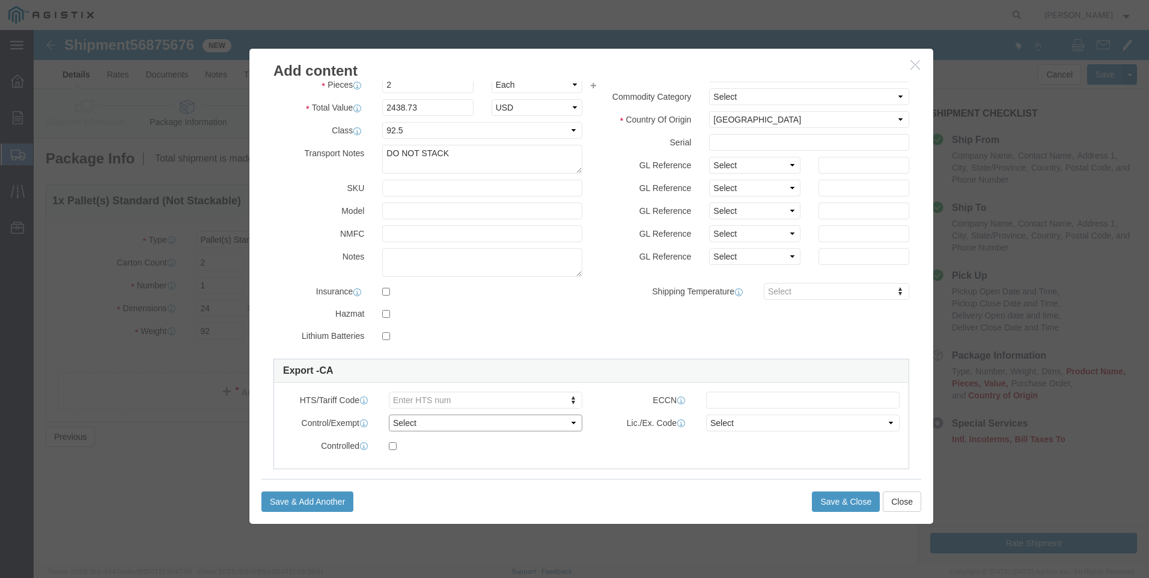
click select "Select ATF BIS DEA EPA FDA FTR ITAR OFAC Other (OPA)"
type input "902810"
type input "9028100000"
click button "Save & Close"
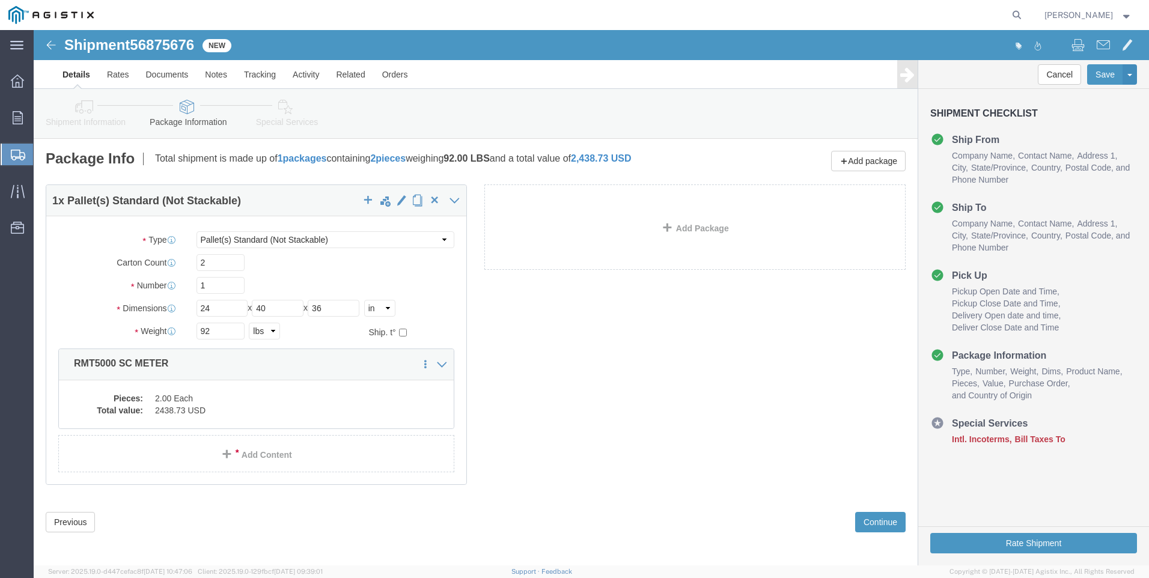
scroll to position [4, 0]
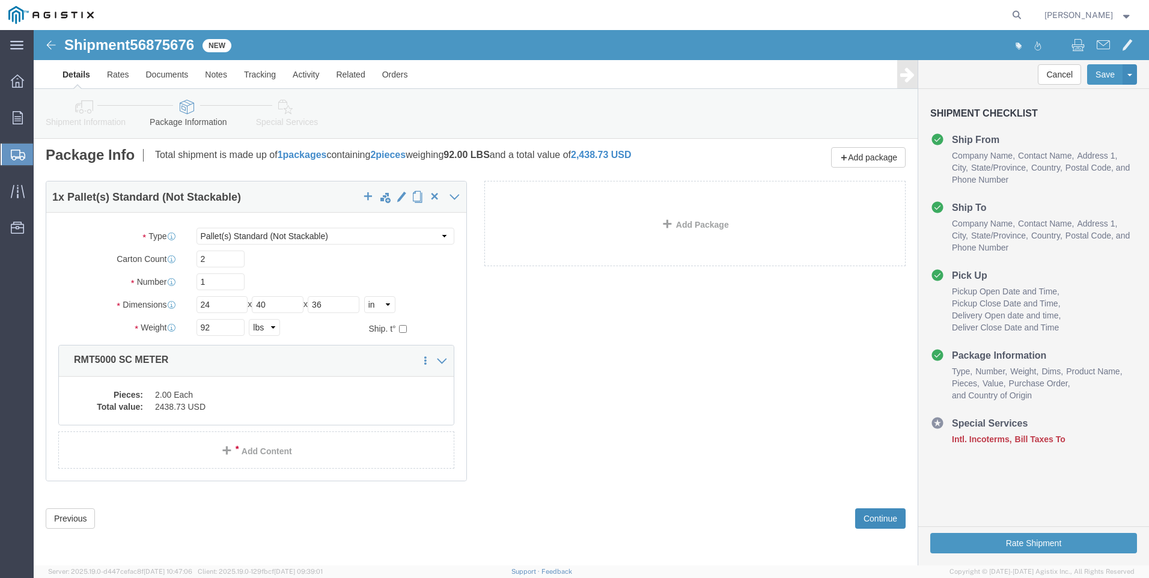
click button "Continue"
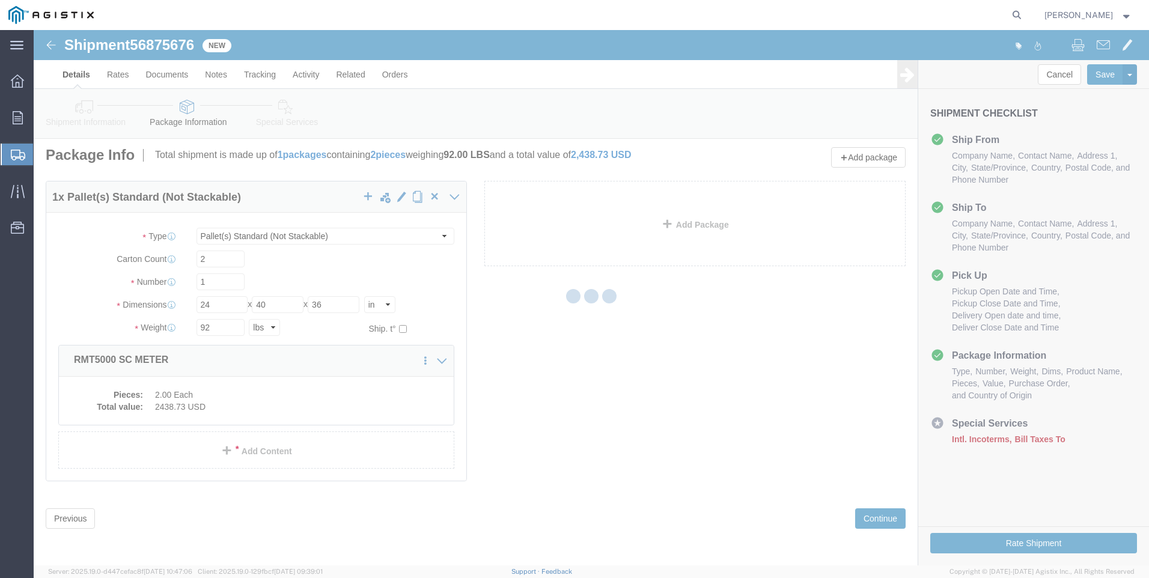
select select
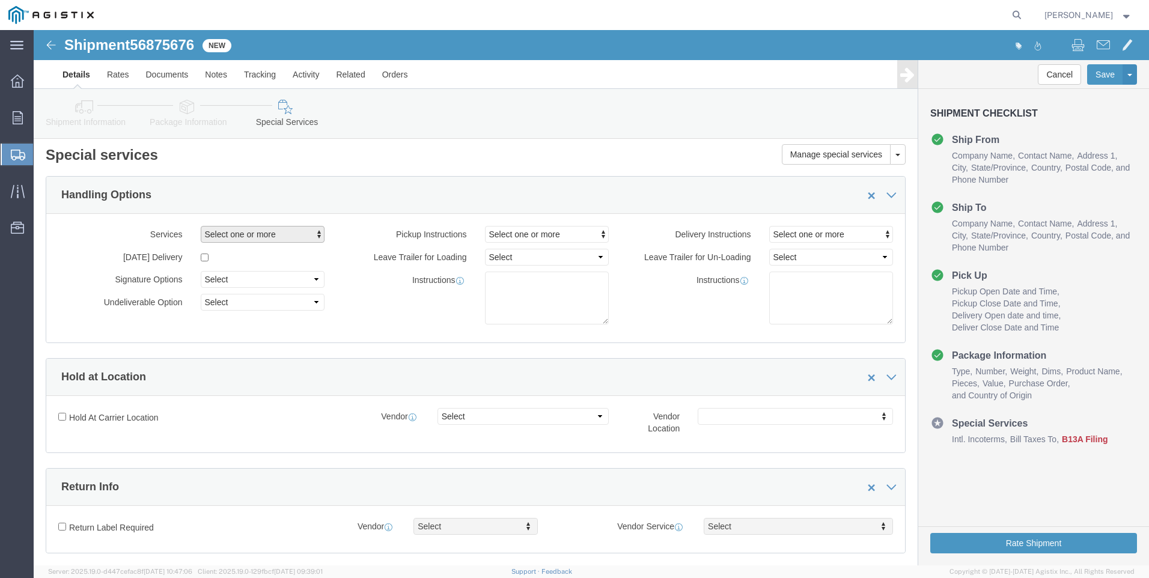
click span "button"
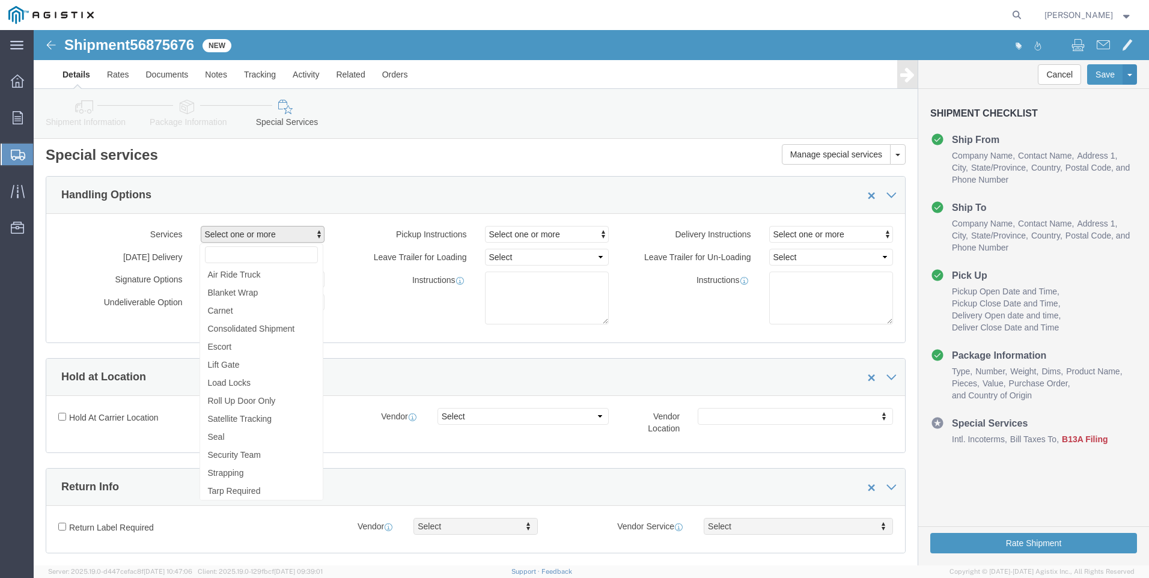
click div "Instructions"
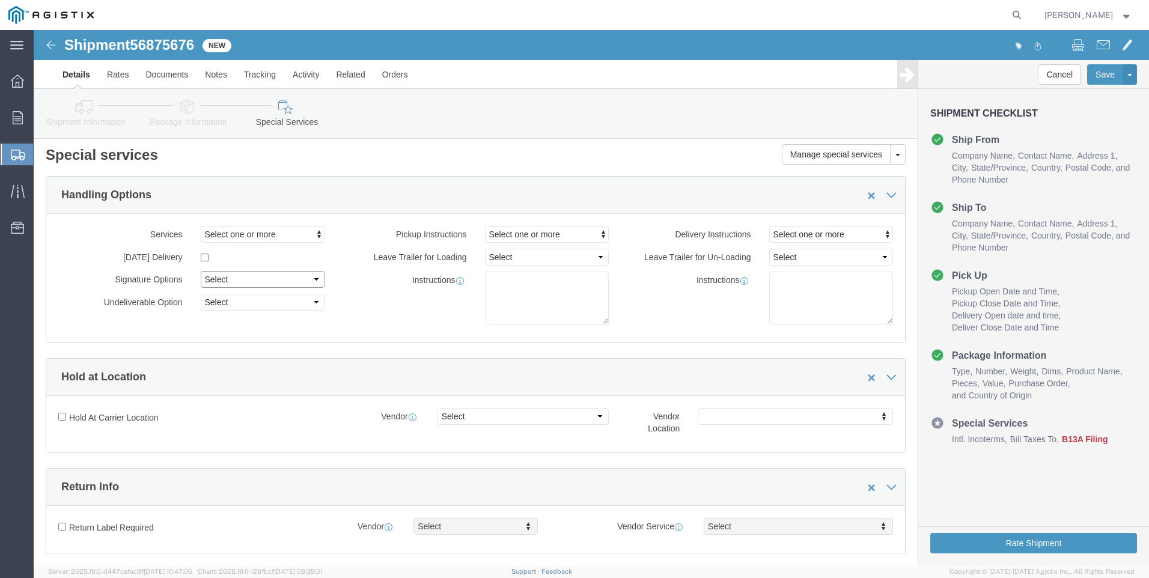
click select "Select Adult Signature Required Direct Signature Required No Signature Required…"
select select "AdultSignReqOnDeliveryFlag"
click select "Select Adult Signature Required Direct Signature Required No Signature Required…"
click select "Select Address Service Requested Carrier Leave If No Response Change Service Re…"
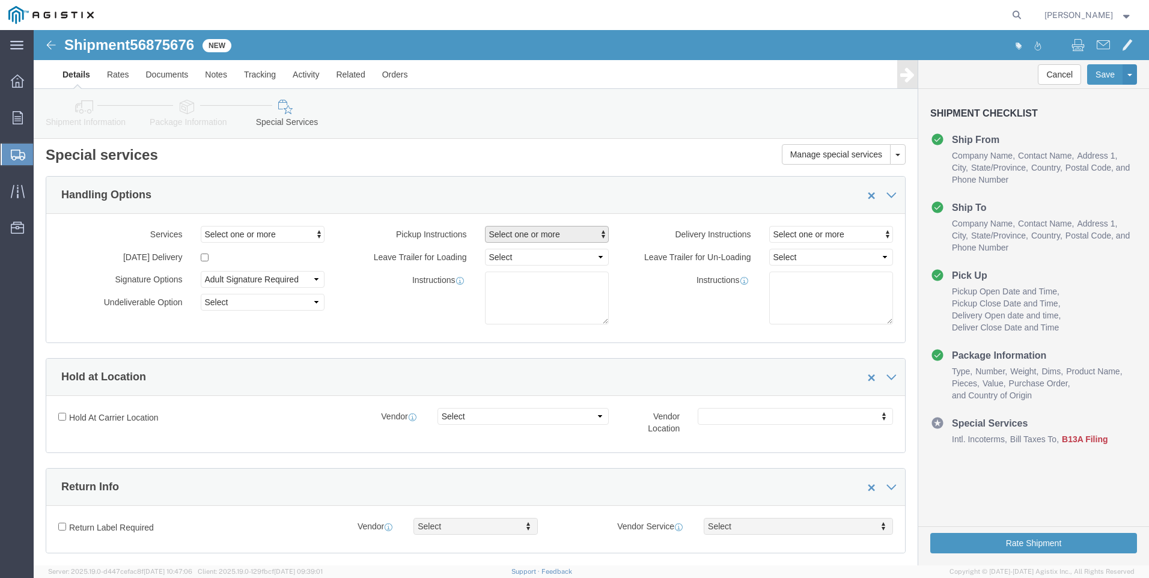
click button "Select one or more"
click span "button"
click div "Select one or more Crane Required Delivery Limited Access Driver Assisted Un-Lo…"
click span "button"
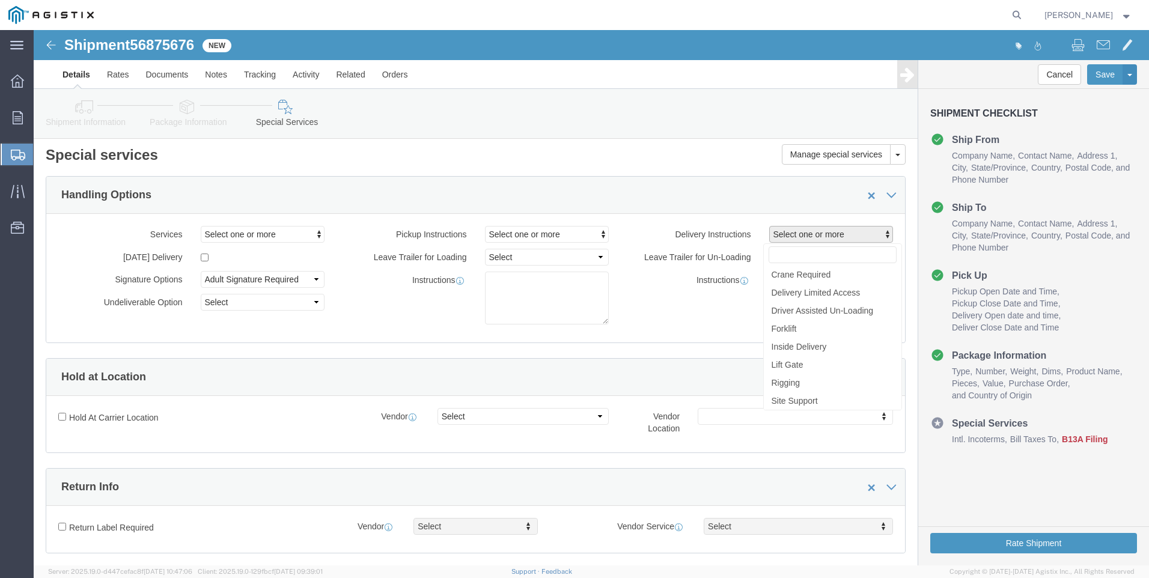
drag, startPoint x: 844, startPoint y: 206, endPoint x: 789, endPoint y: 217, distance: 56.3
click span "button"
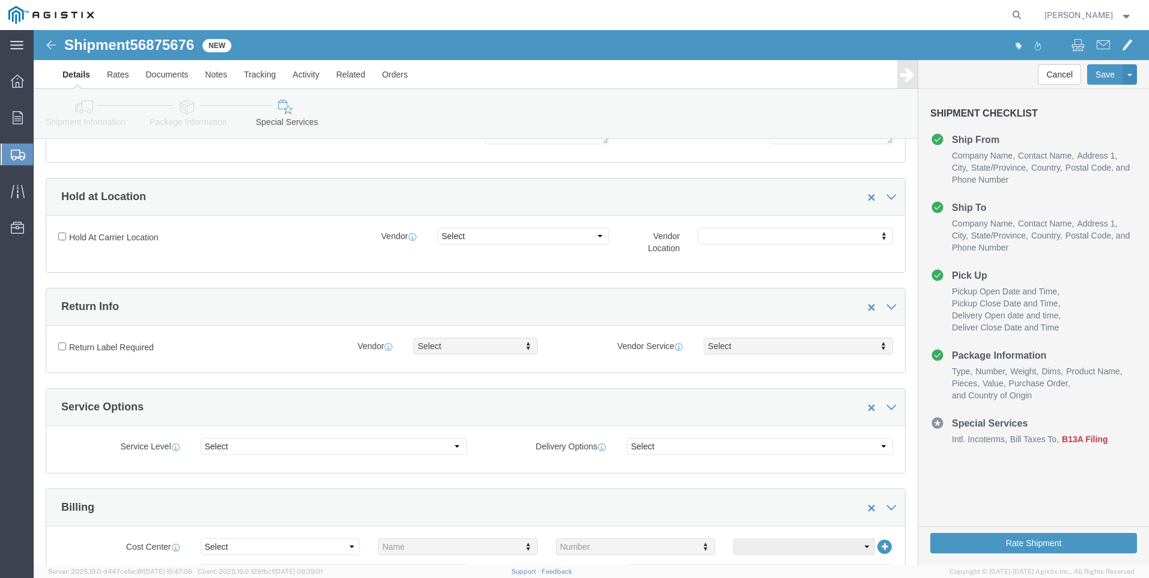
scroll to position [244, 0]
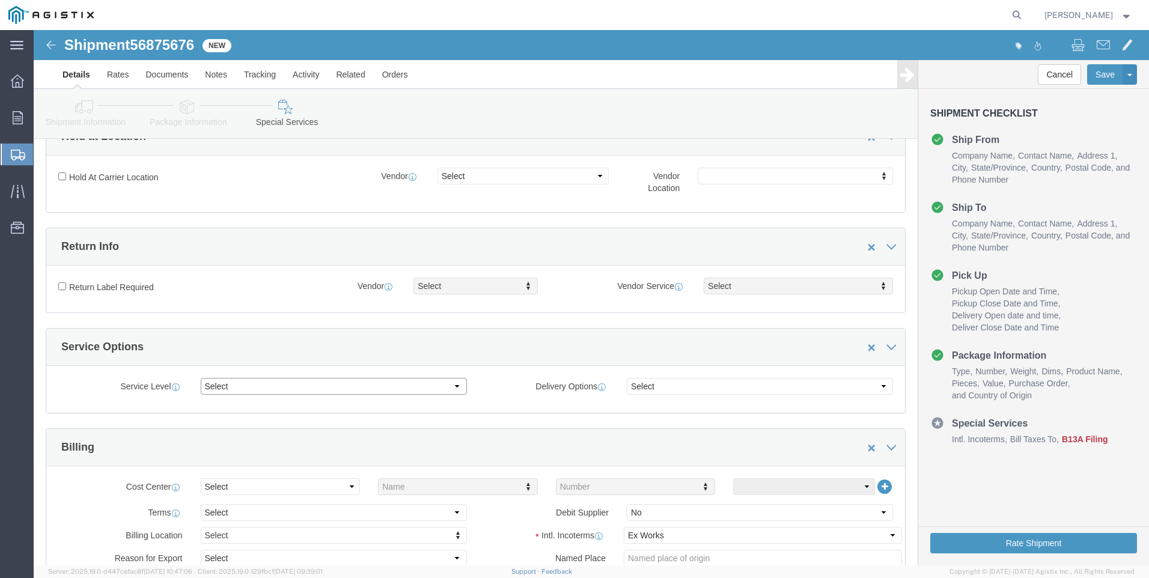
click select "Select 1 Day 2 Day 3-5 Day Economy 5+ Day"
select select "3-5 Day Economy"
click select "Select 1 Day 2 Day 3-5 Day Economy 5+ Day"
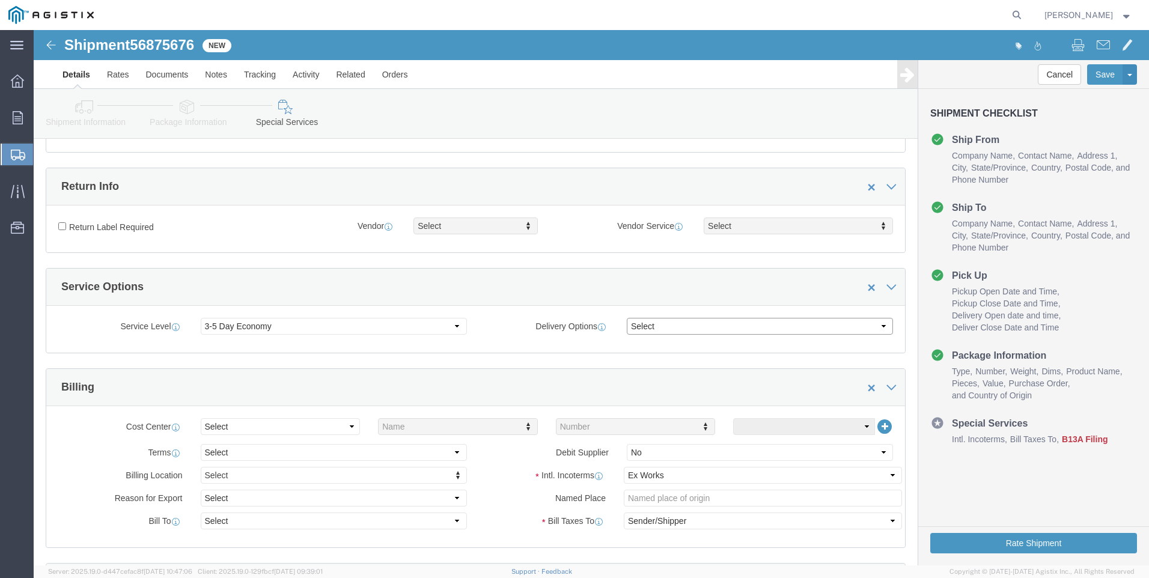
click select "Select ATA DTA DTD"
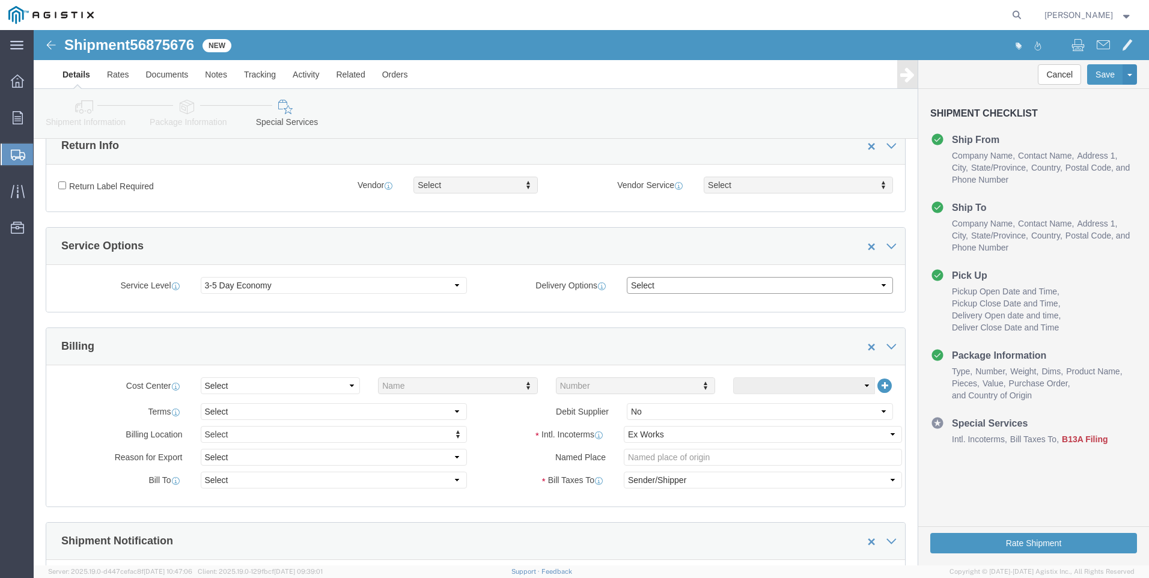
scroll to position [364, 0]
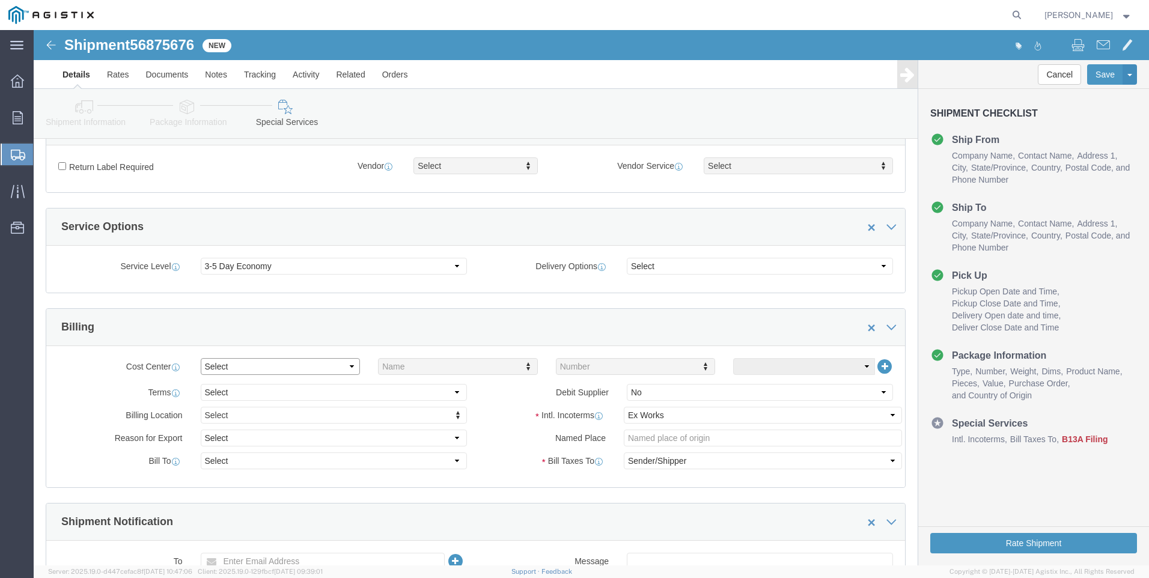
click select "Select Buyer Cost Center Department Operations Number Order Number Sales Person"
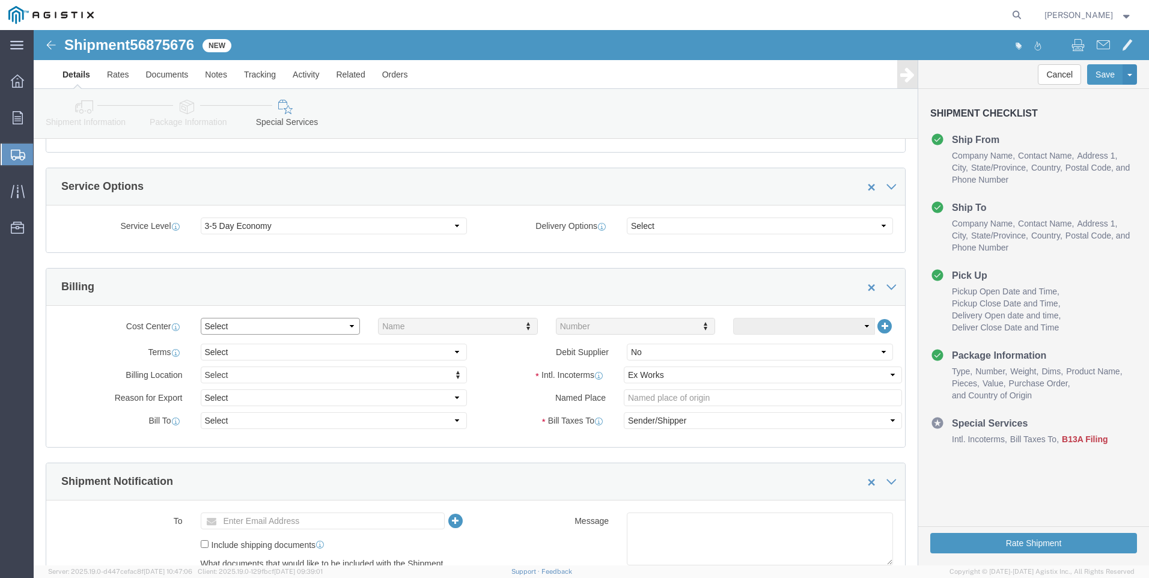
scroll to position [424, 0]
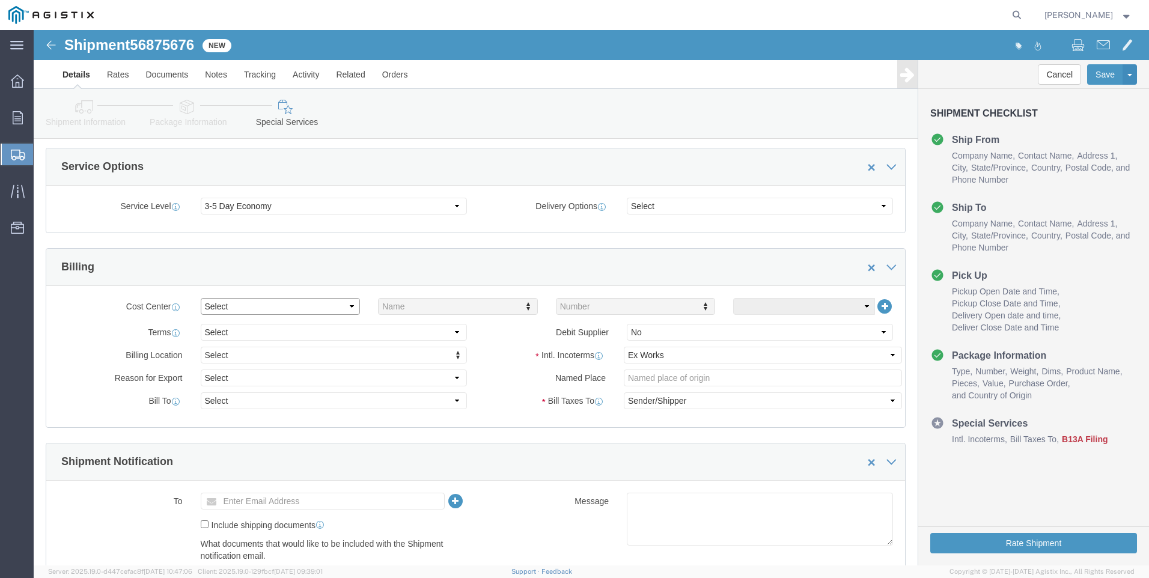
click select "Select Buyer Cost Center Department Operations Number Order Number Sales Person"
click div "Select Buyer Cost Center Department Operations Number Order Number Sales Person…"
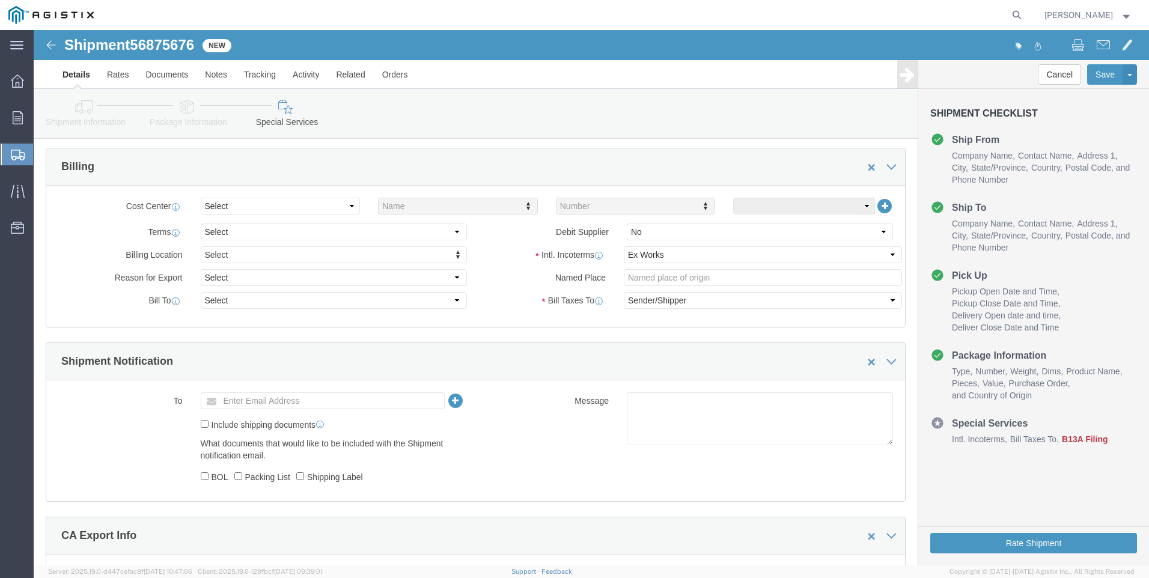
scroll to position [544, 0]
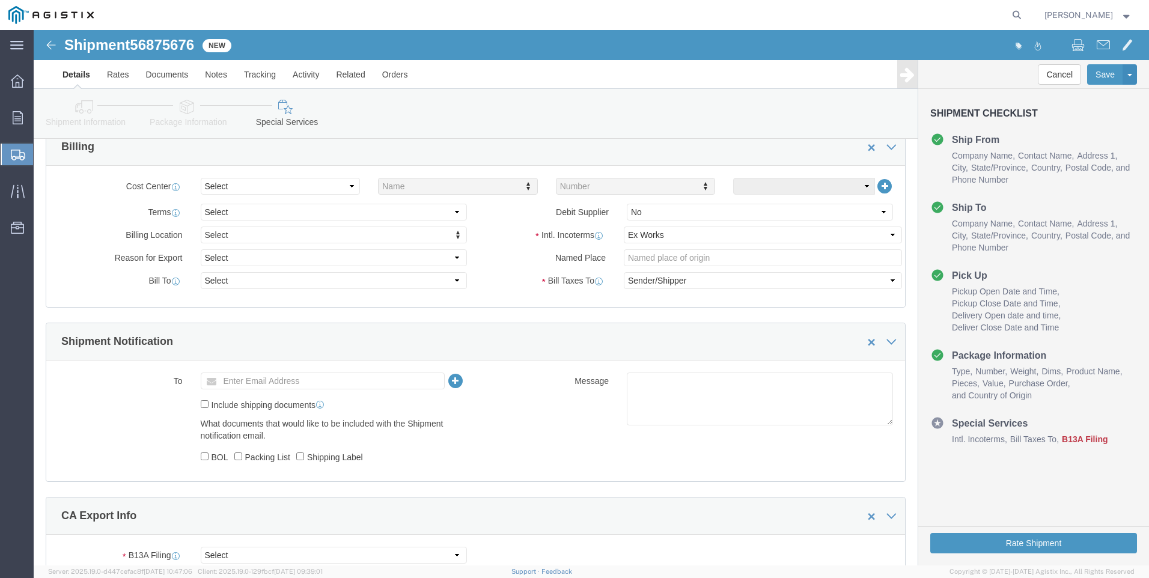
click icon
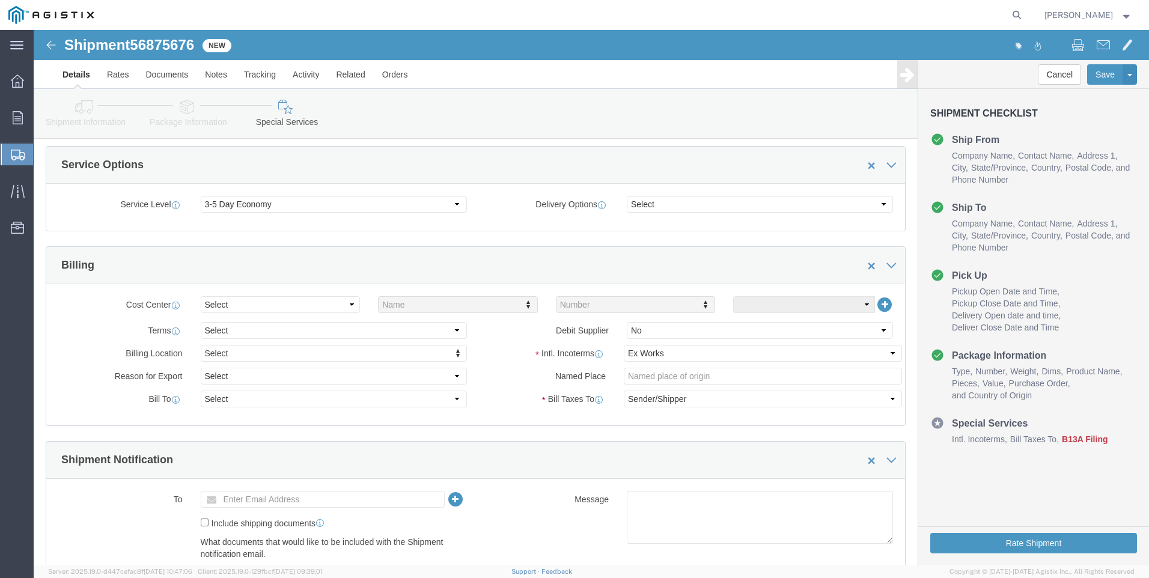
scroll to position [424, 0]
click select "Select Buyer Cost Center Department Operations Number Order Number Sales Person"
select select "BUYER"
click select "Select Buyer Cost Center Department Operations Number Order Number Sales Person"
drag, startPoint x: 489, startPoint y: 279, endPoint x: 505, endPoint y: 306, distance: 31.5
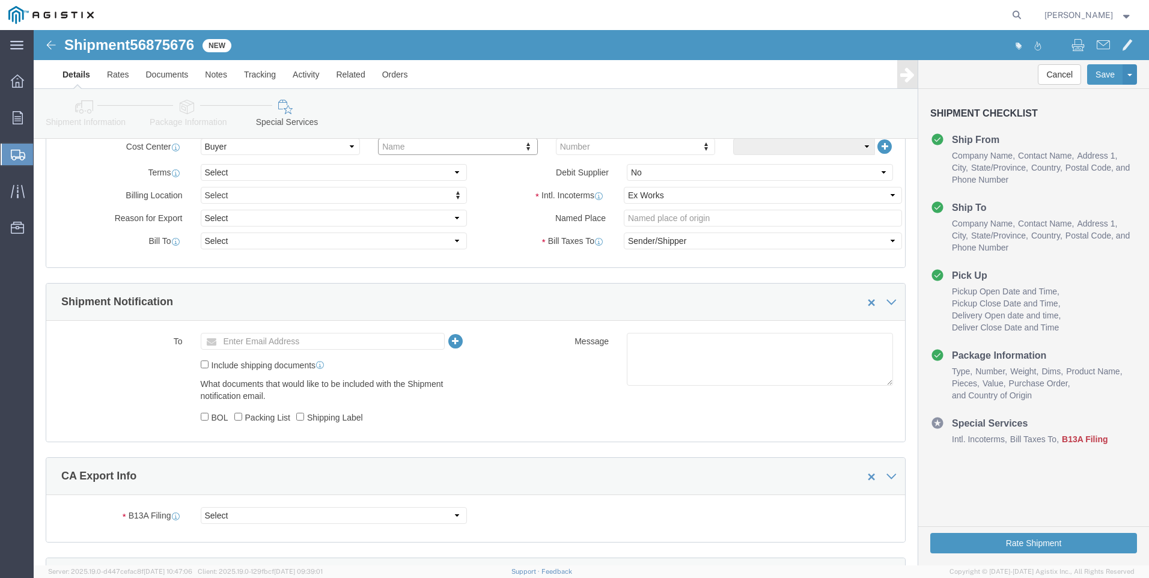
scroll to position [604, 0]
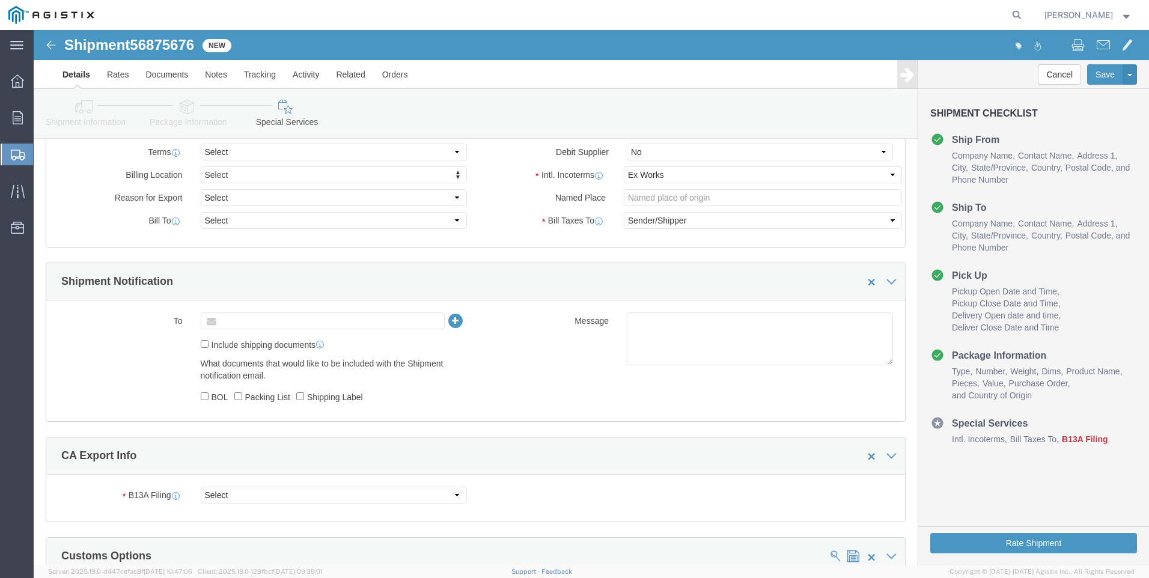
click input "text"
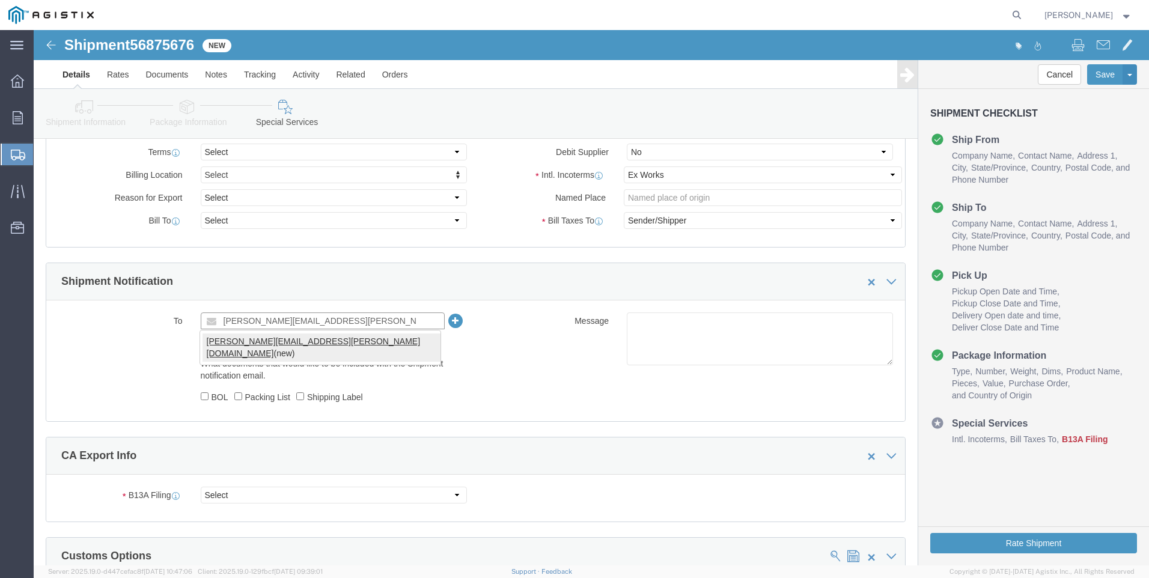
type input "[PERSON_NAME][EMAIL_ADDRESS][PERSON_NAME][DOMAIN_NAME]"
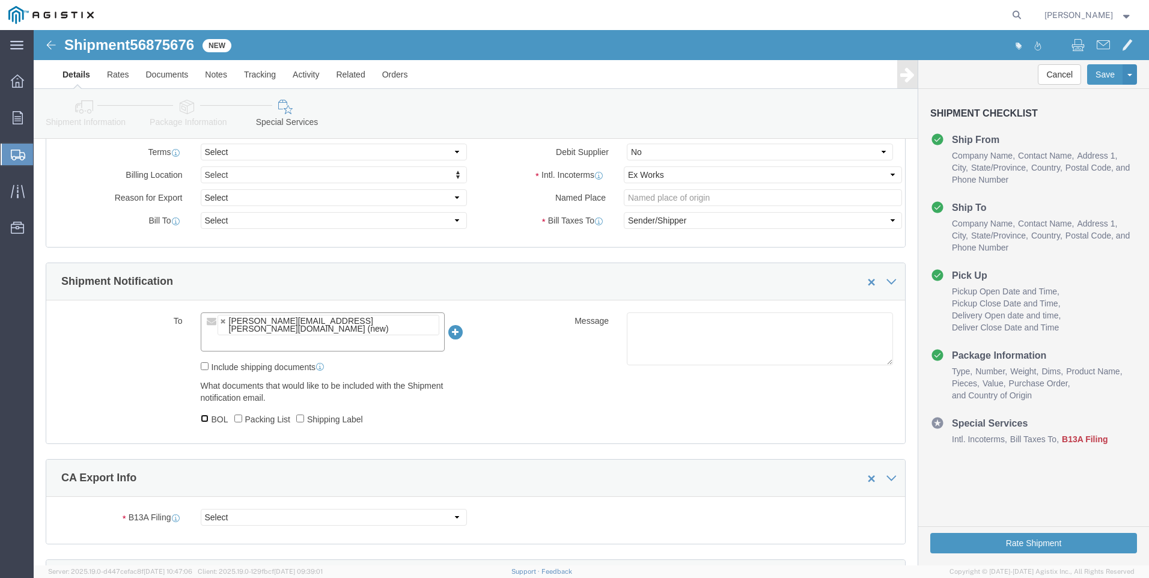
drag, startPoint x: 171, startPoint y: 365, endPoint x: 189, endPoint y: 366, distance: 17.5
click input "BOL"
checkbox input "true"
click input "Shipping Label"
checkbox input "true"
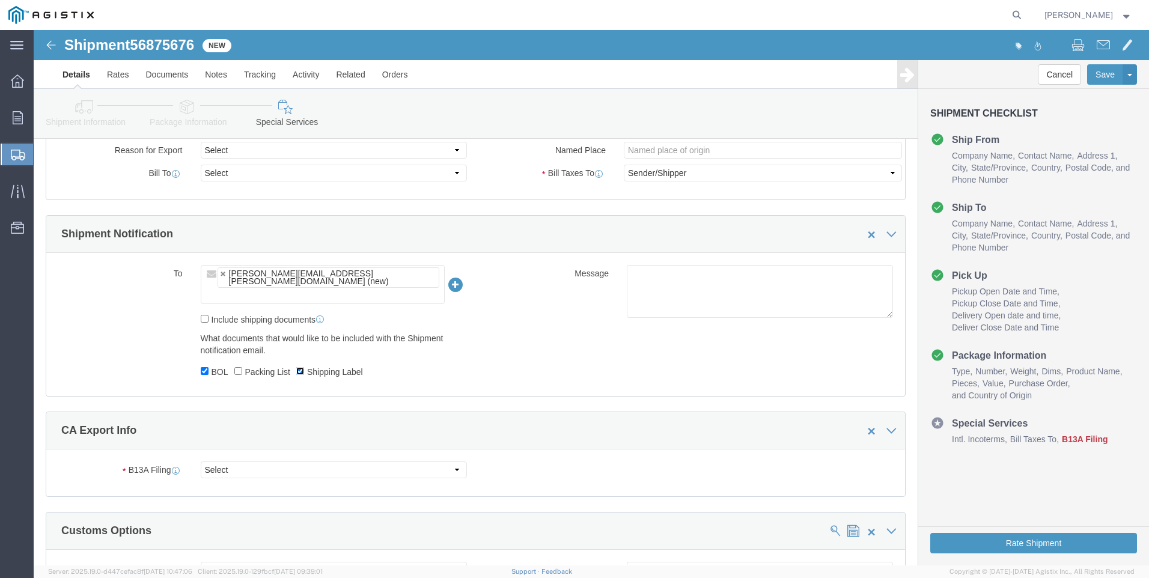
scroll to position [725, 0]
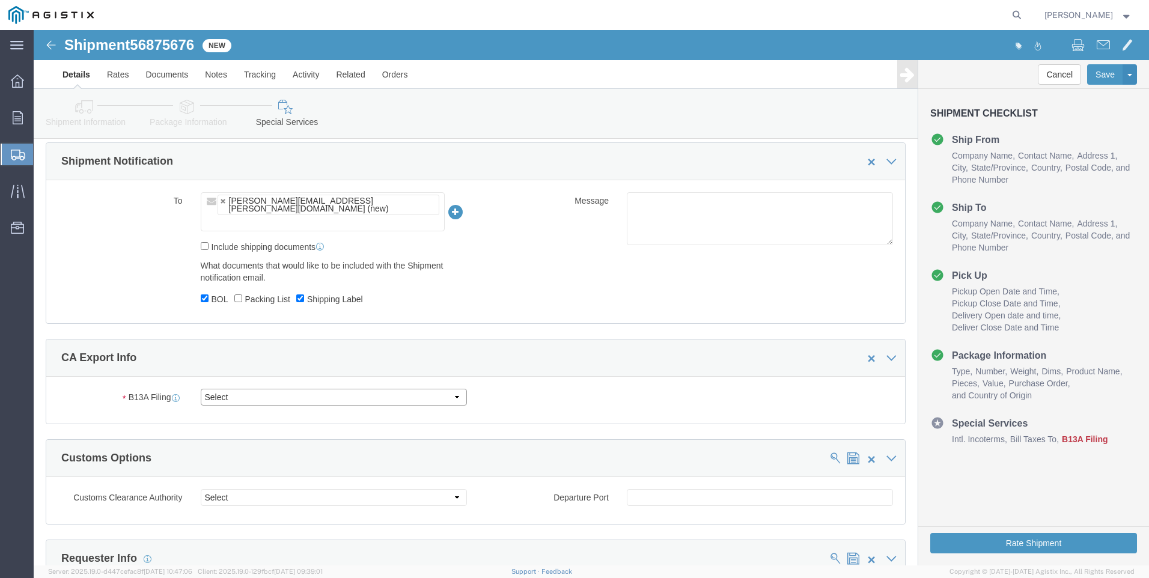
click select "Select Filed Electronically Manually Attached Not Required Summary Reporting"
select select "NOT_REQUIRED"
click select "Select Filed Electronically Manually Attached Not Required Summary Reporting"
click select "Select 01 02 03 04 05 06 07 08 10 11 12 13 14 15 16"
select select "01"
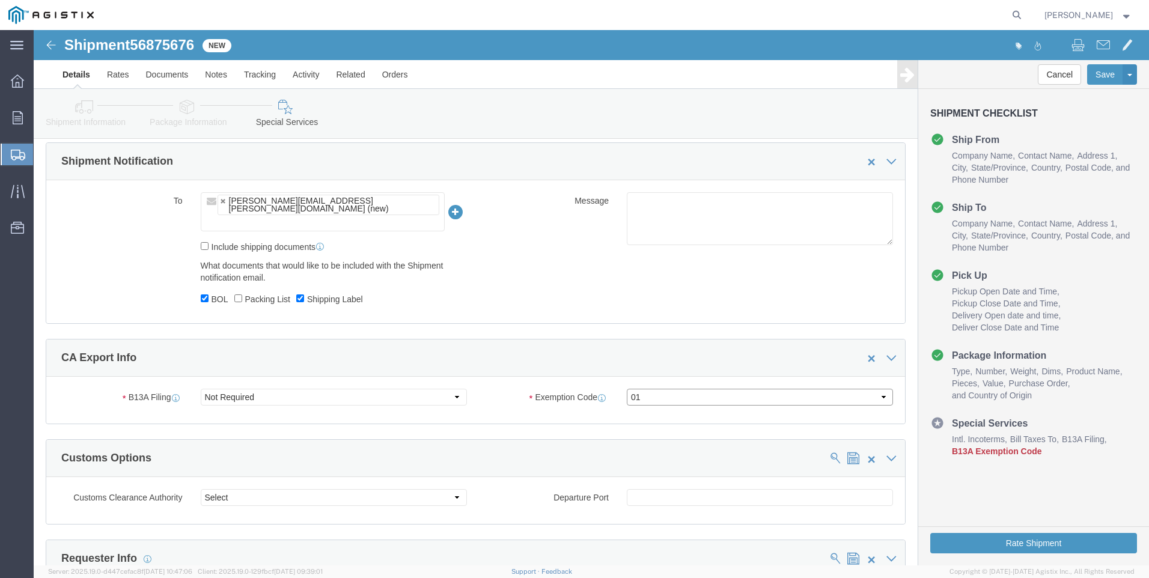
click select "Select 01 02 03 04 05 06 07 08 10 11 12 13 14 15 16"
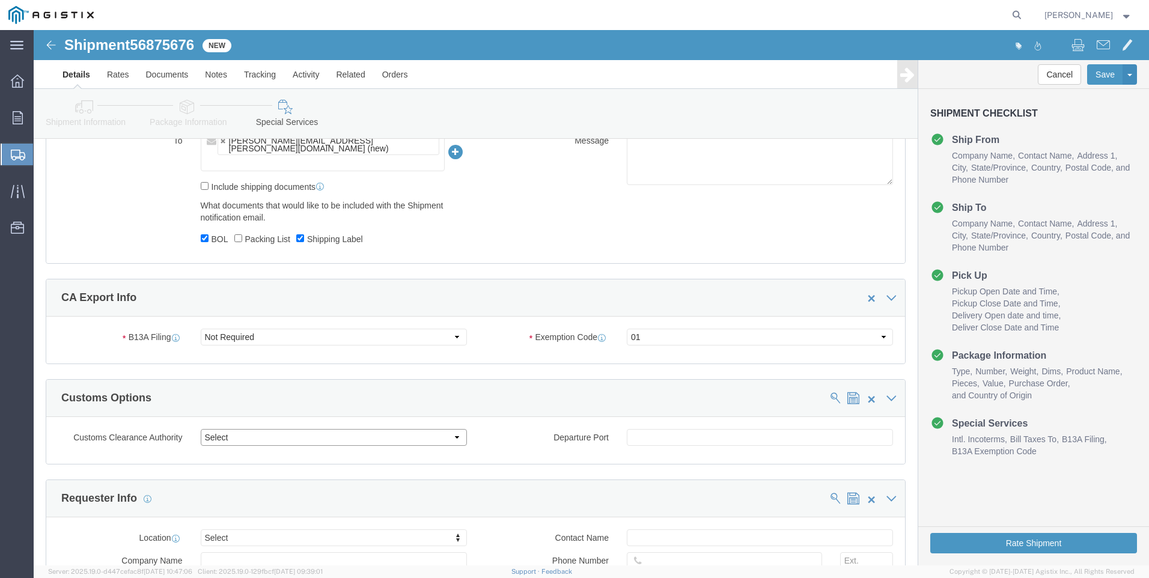
click select "Select Use Carrier or Agent Broker Use My Nominated Broker Use Recipient's Brok…"
select select "AGNT"
click select "Select Use Carrier or Agent Broker Use My Nominated Broker Use Recipient's Brok…"
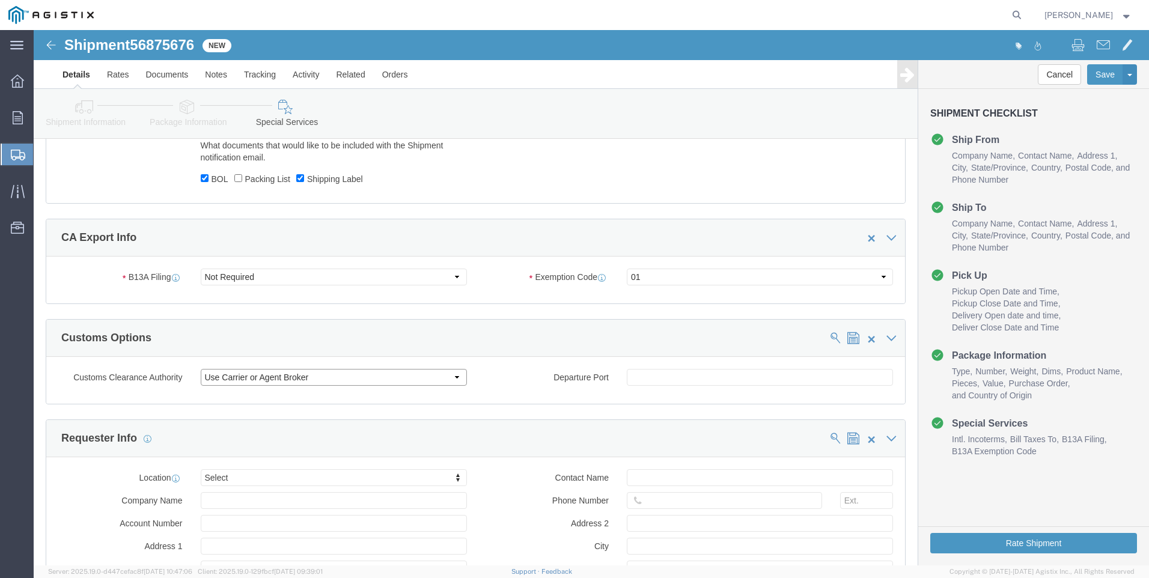
click select "Select Use Carrier or Agent Broker Use My Nominated Broker Use Recipient's Brok…"
click div "Requester Info"
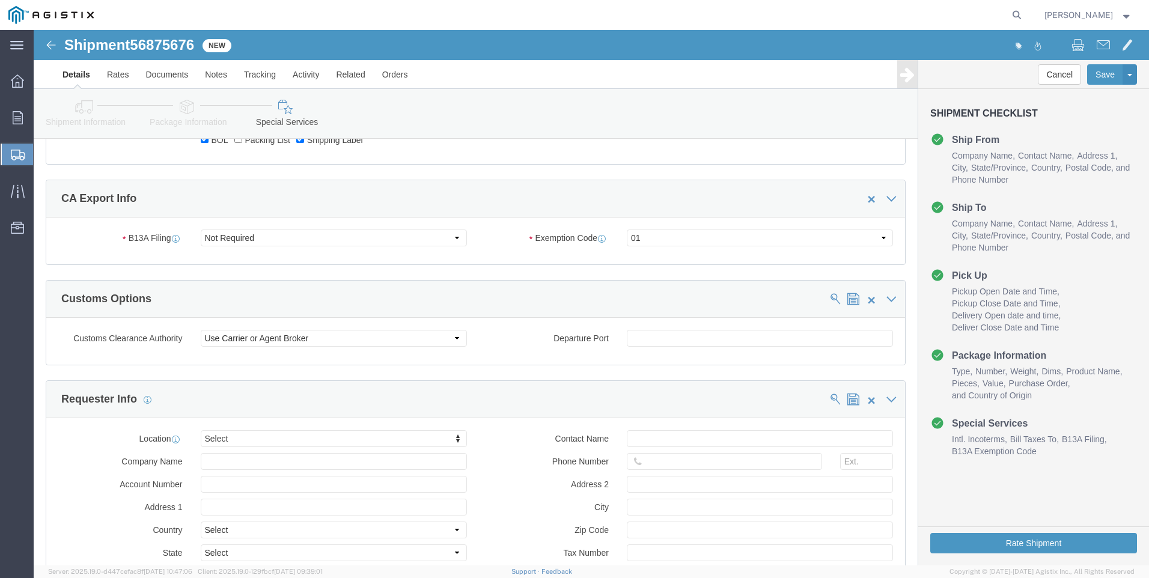
scroll to position [905, 0]
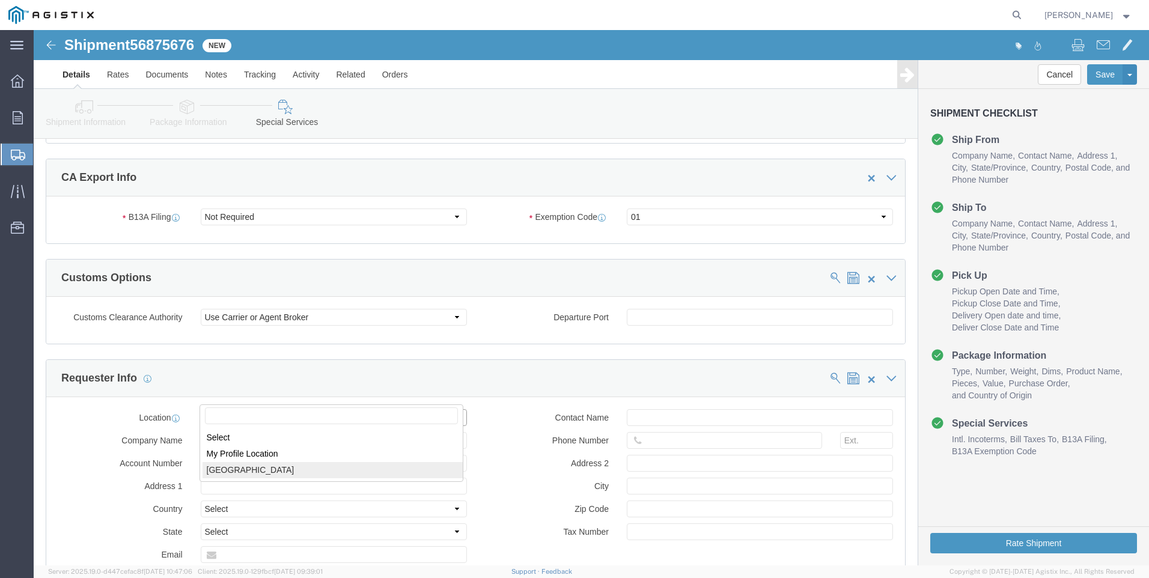
select select "22842"
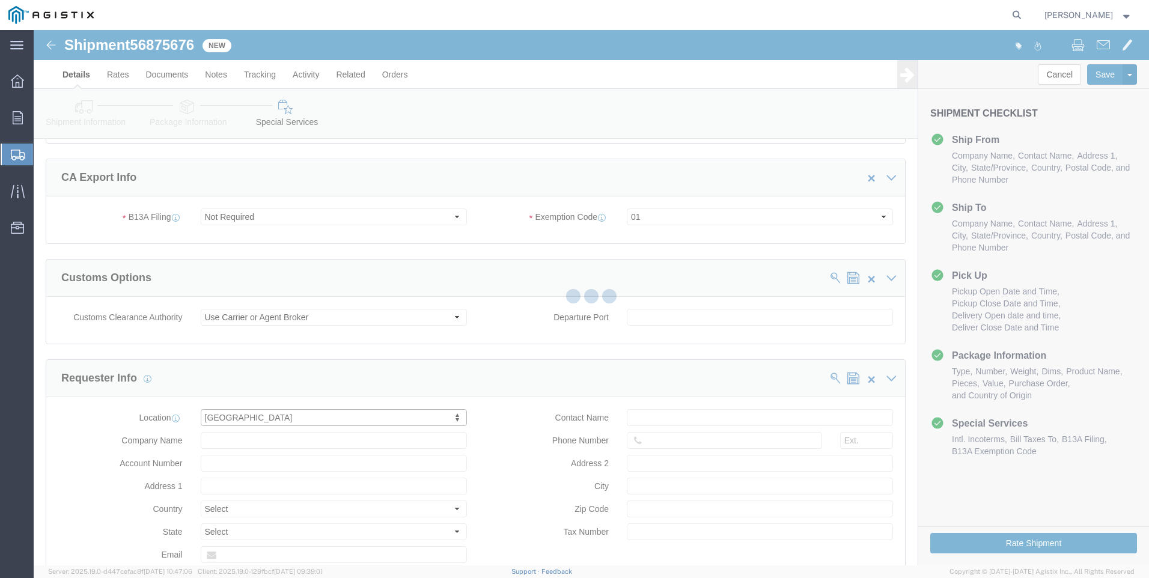
type input "ROMET LTD"
type input "[STREET_ADDRESS]"
select select "CA"
type input "[PHONE_NUMBER]"
type input "[GEOGRAPHIC_DATA]"
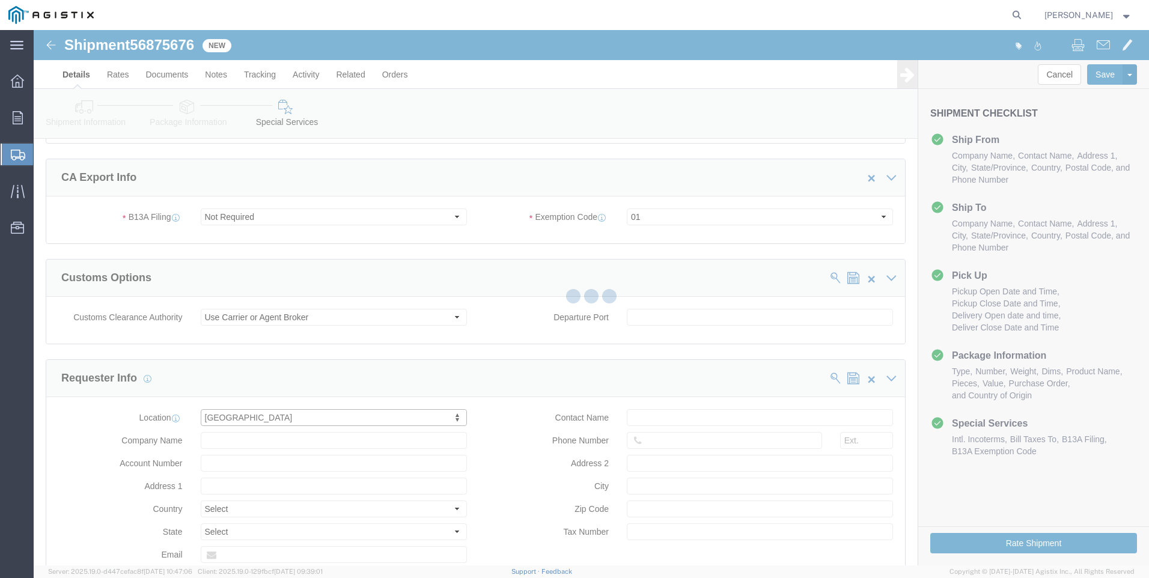
type input "L4W2S5"
select select "ON"
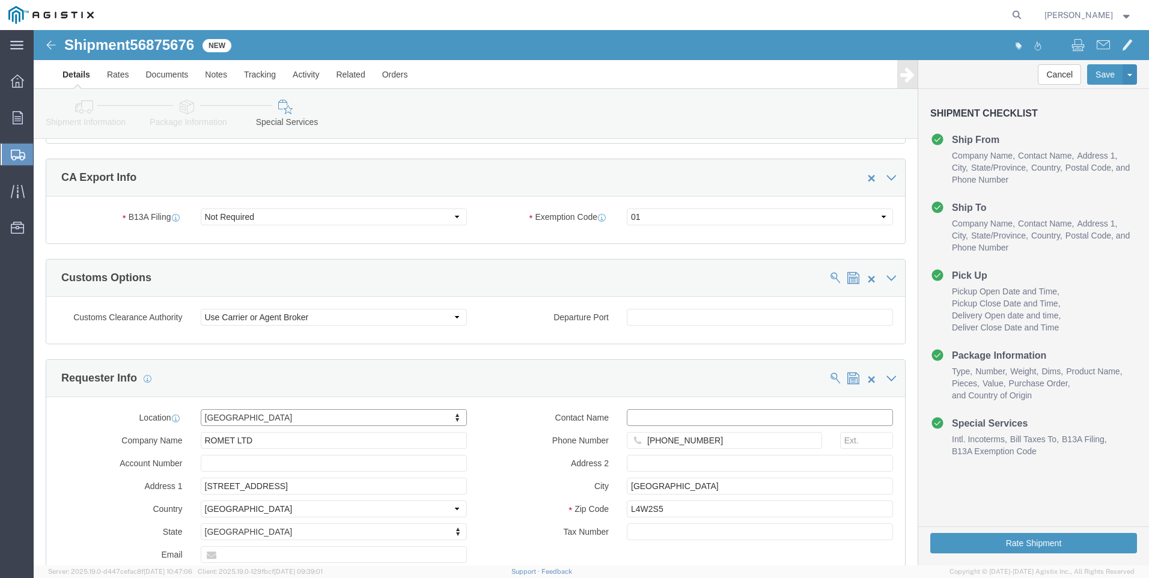
click input "text"
type input "a"
type input "[PERSON_NAME]"
click input "text"
type input "322"
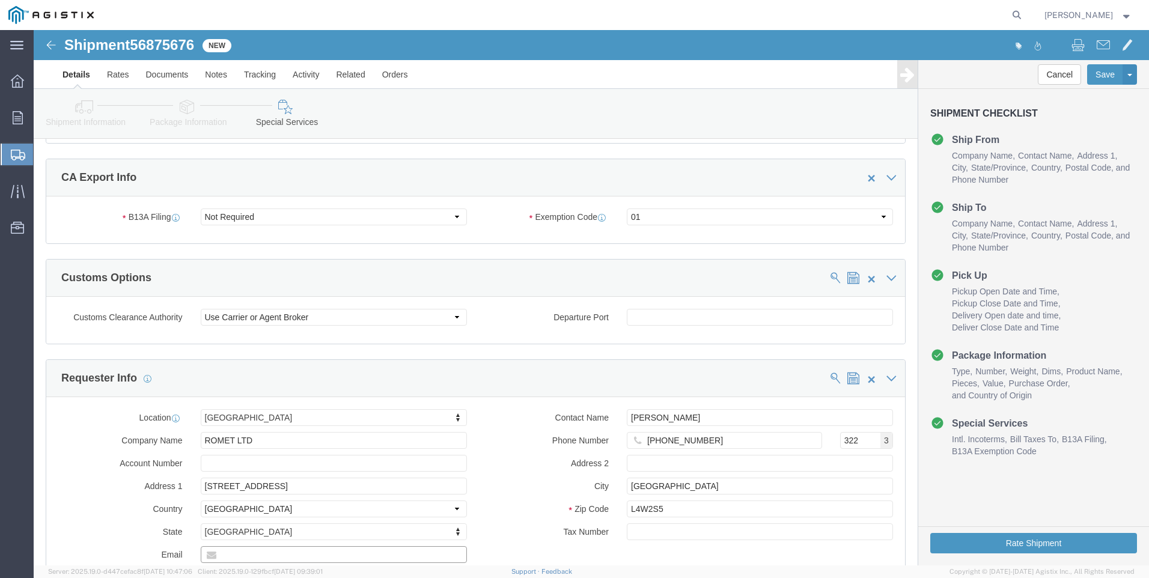
click input "text"
type input "[PERSON_NAME][EMAIL_ADDRESS][PERSON_NAME][DOMAIN_NAME]"
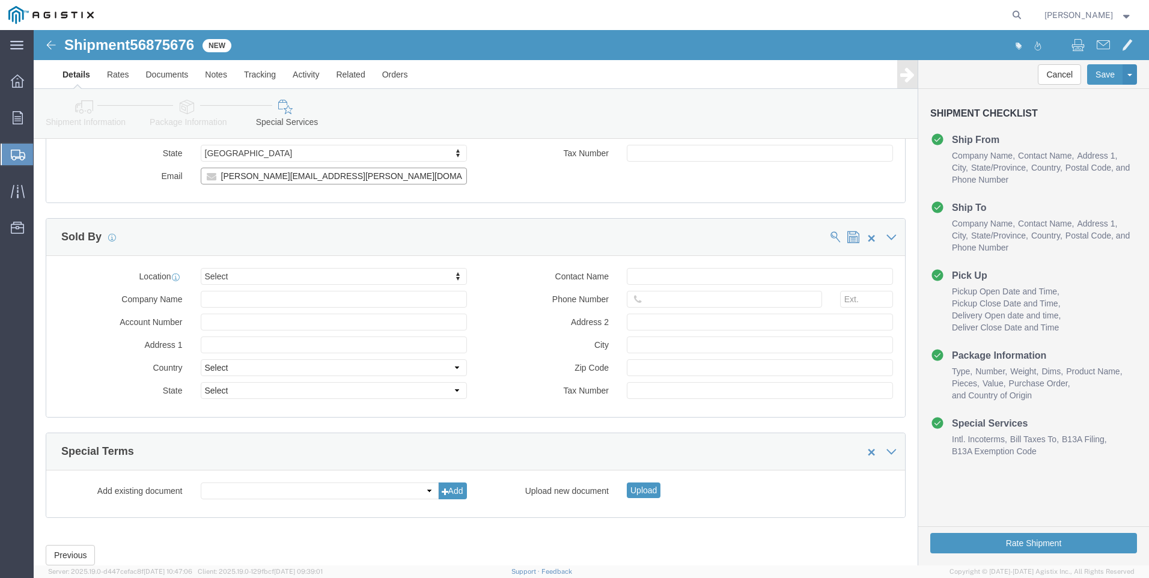
scroll to position [1298, 0]
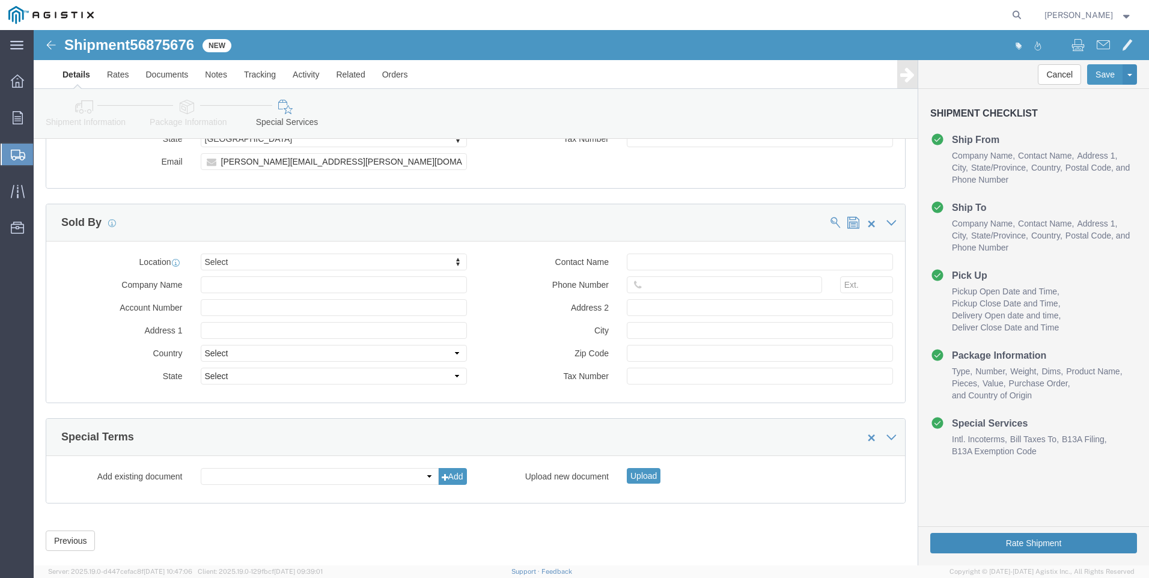
click button "Rate Shipment"
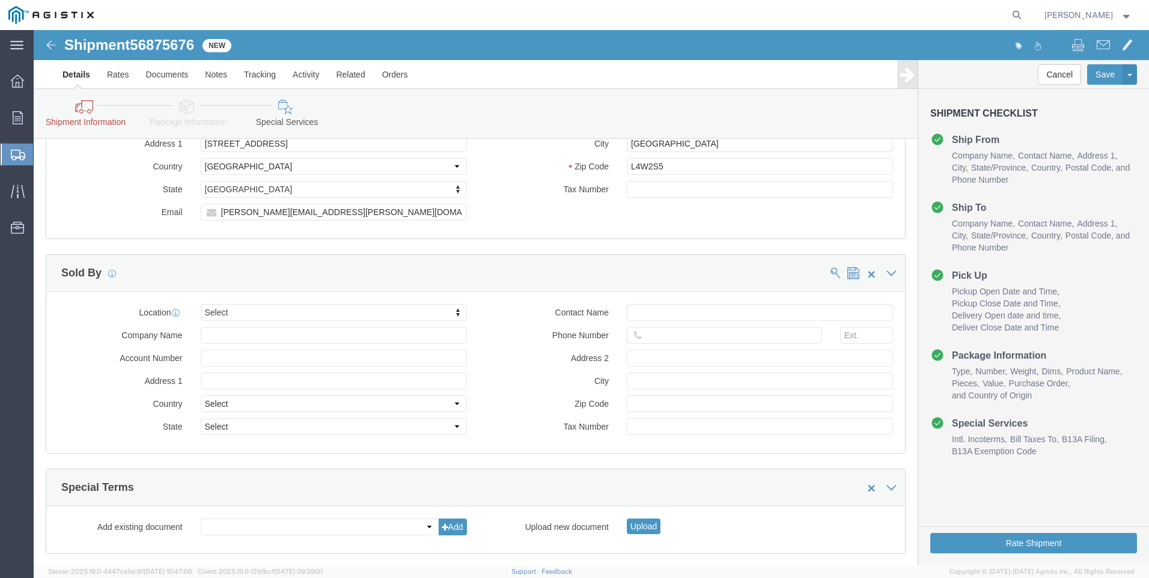
scroll to position [0, 0]
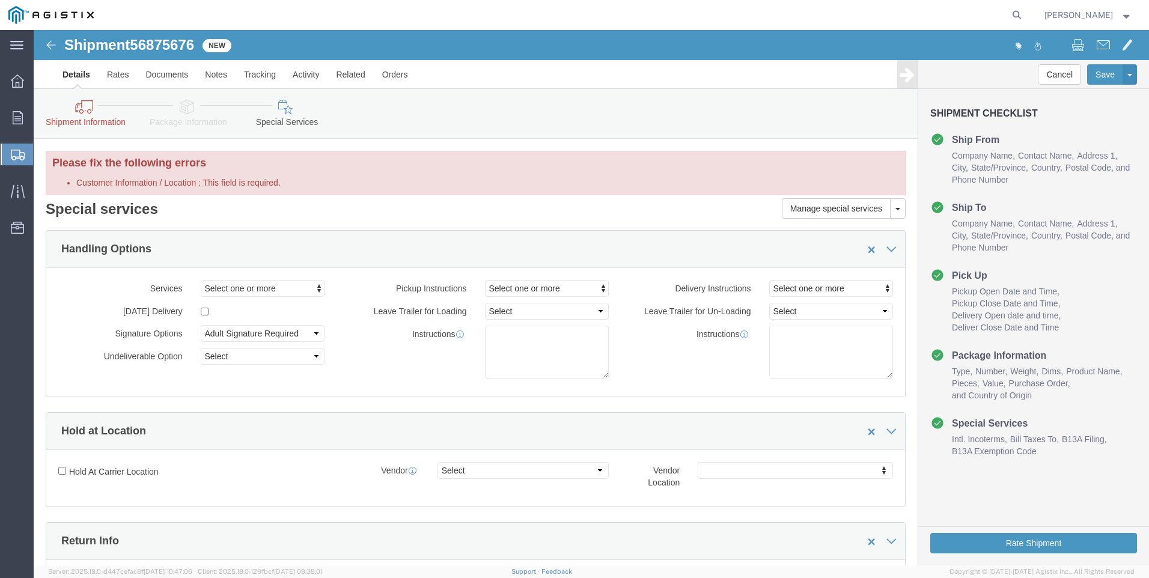
click icon
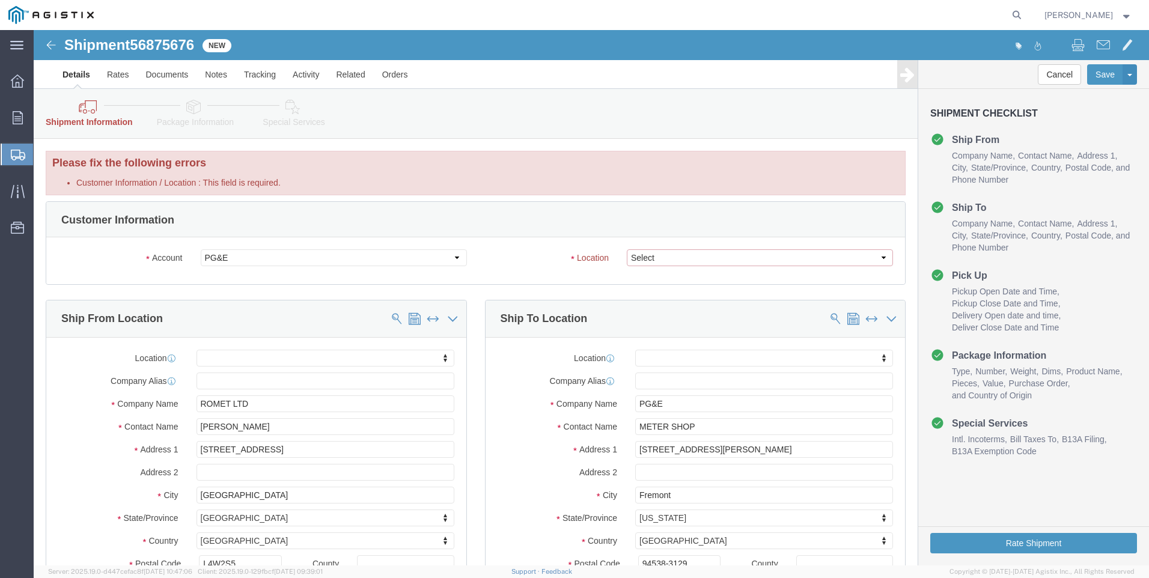
click select "Select All Others [GEOGRAPHIC_DATA] [GEOGRAPHIC_DATA] [GEOGRAPHIC_DATA] [GEOGRA…"
select select "19740"
click select "Select All Others [GEOGRAPHIC_DATA] [GEOGRAPHIC_DATA] [GEOGRAPHIC_DATA] [GEOGRA…"
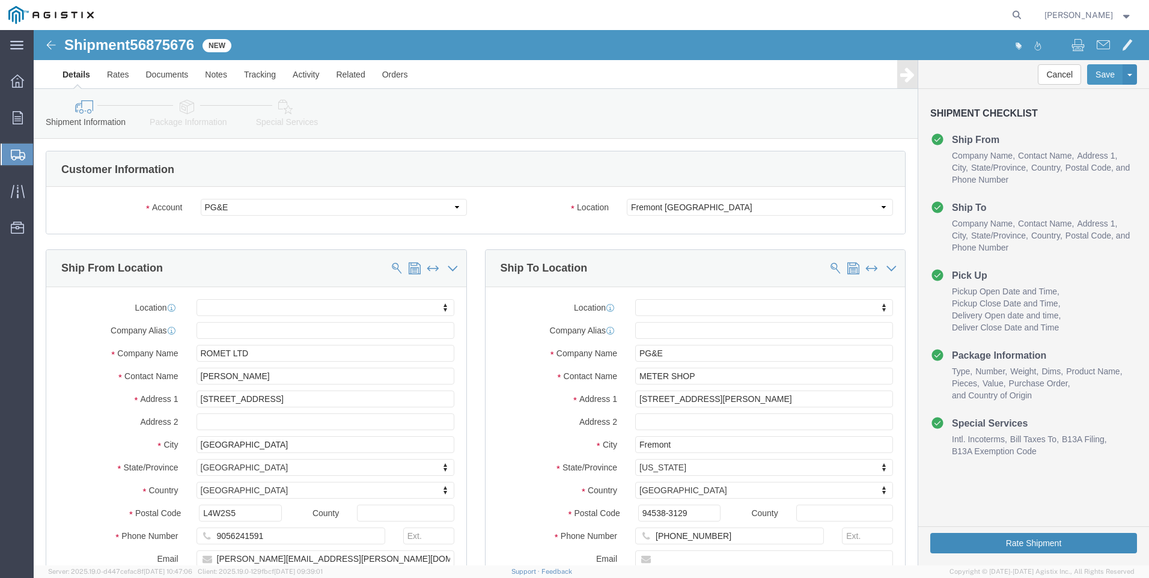
click button "Rate Shipment"
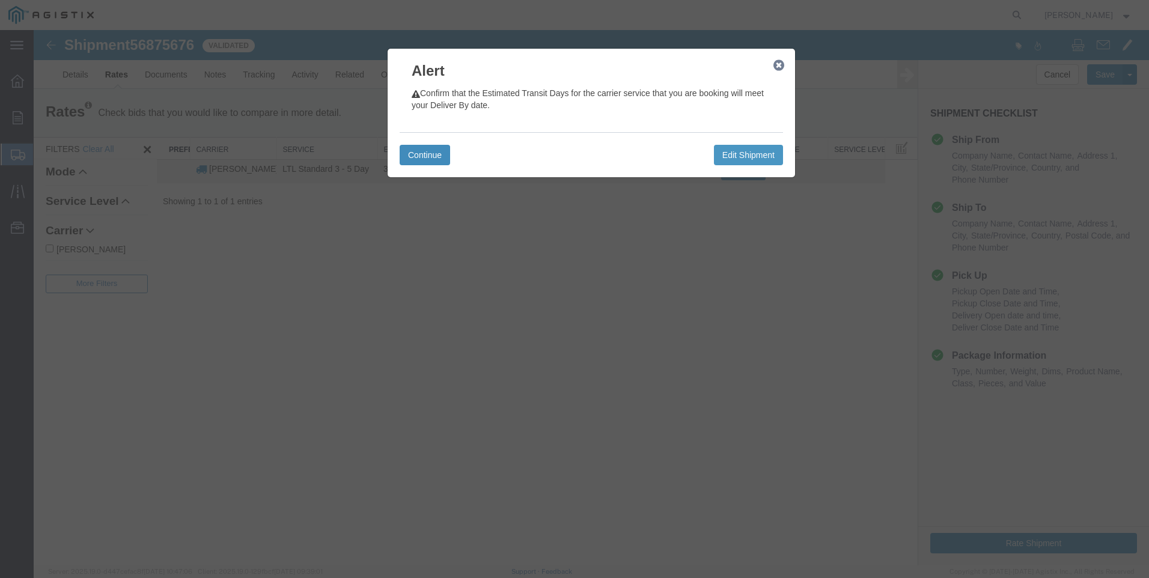
click at [412, 152] on button "Continue" at bounding box center [425, 155] width 50 height 20
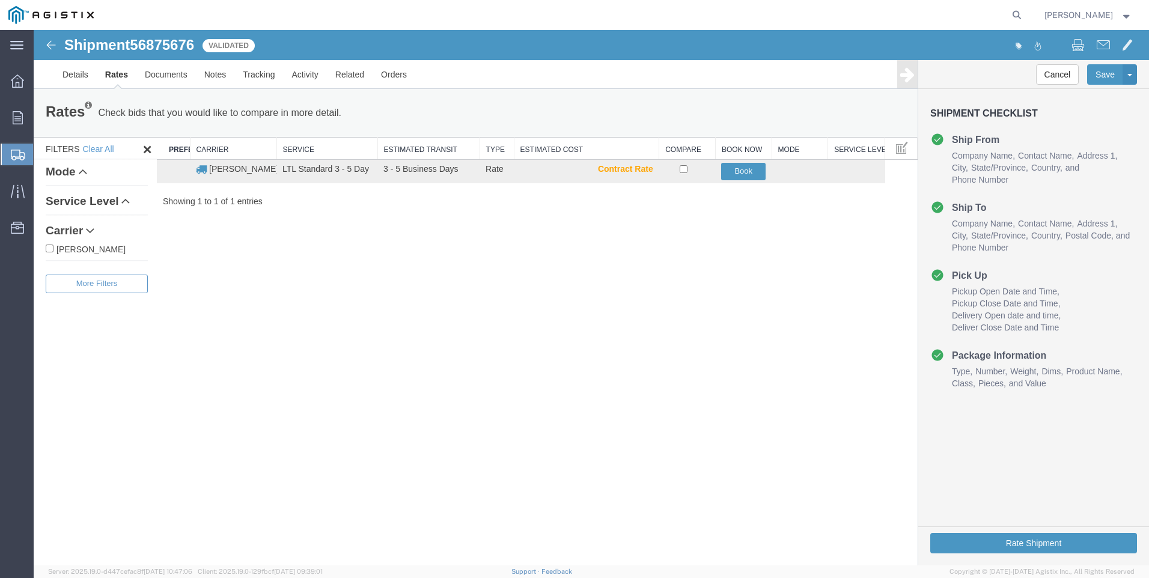
drag, startPoint x: 48, startPoint y: 250, endPoint x: 85, endPoint y: 248, distance: 36.7
click at [47, 250] on input "[PERSON_NAME]" at bounding box center [50, 249] width 8 height 8
checkbox input "true"
click at [743, 174] on button "Book" at bounding box center [743, 171] width 44 height 17
